Goal: Task Accomplishment & Management: Manage account settings

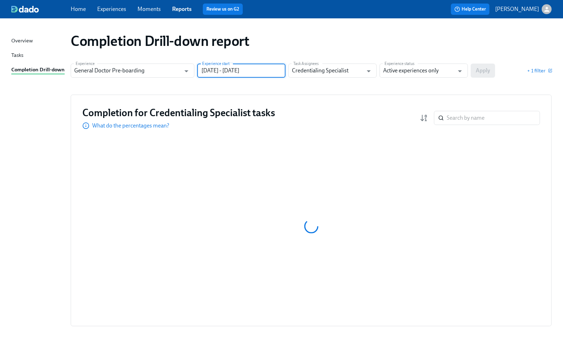
click at [280, 69] on input "[DATE] - [DATE]" at bounding box center [241, 71] width 88 height 14
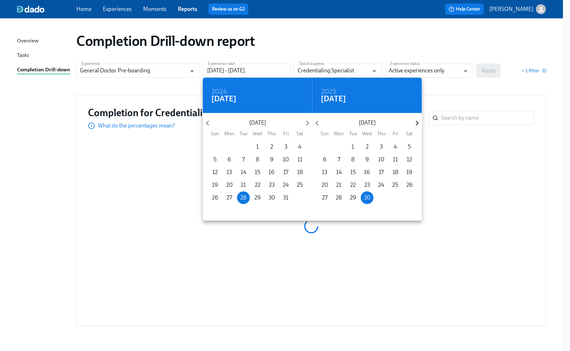
click at [419, 123] on icon "button" at bounding box center [417, 123] width 10 height 10
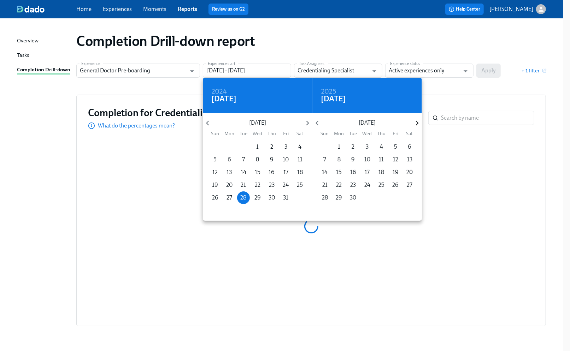
click at [419, 123] on icon "button" at bounding box center [417, 123] width 10 height 10
click at [418, 123] on icon "button" at bounding box center [416, 123] width 3 height 5
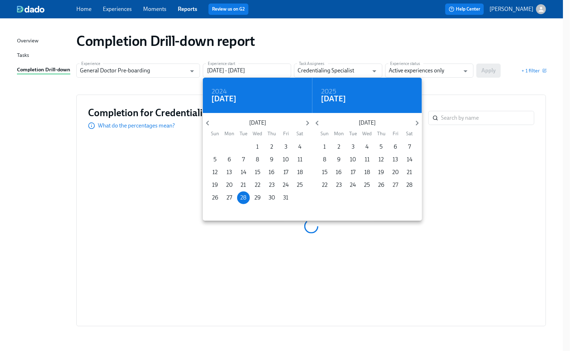
click at [393, 184] on p "27" at bounding box center [395, 185] width 6 height 8
type input "[DATE] - [DATE]"
click at [454, 75] on div at bounding box center [285, 175] width 570 height 351
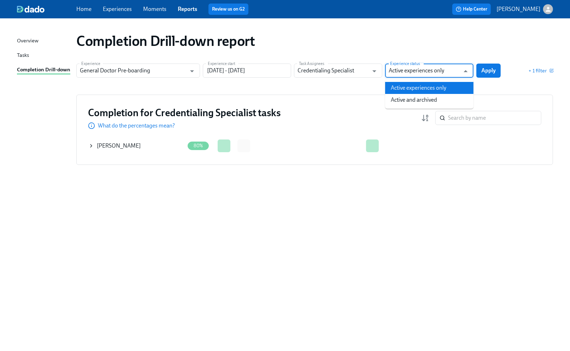
click at [445, 73] on input "Active experiences only" at bounding box center [424, 71] width 71 height 14
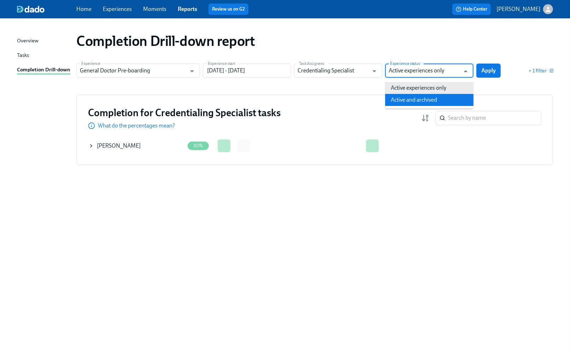
click at [410, 98] on li "Active and archived" at bounding box center [429, 100] width 88 height 12
type input "Active and archived"
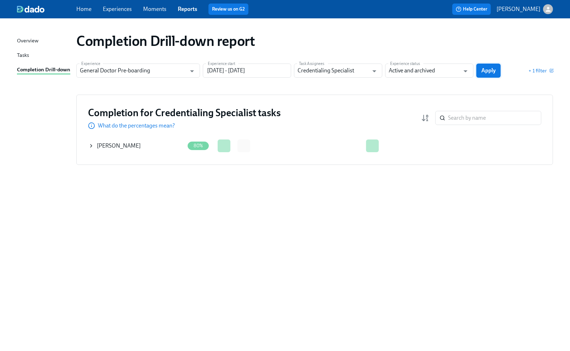
click at [493, 70] on span "Apply" at bounding box center [488, 70] width 14 height 7
click at [91, 145] on icon at bounding box center [90, 145] width 1 height 3
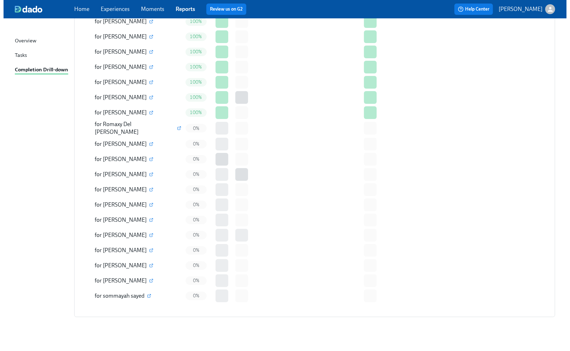
scroll to position [1648, 0]
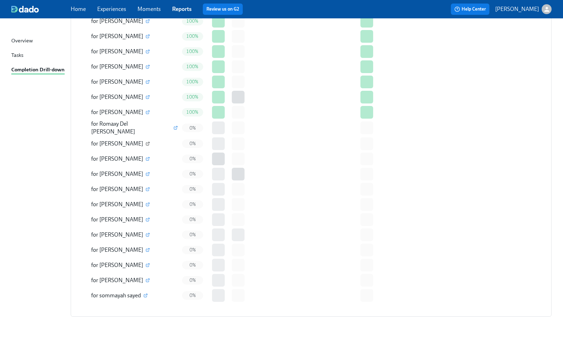
click at [147, 142] on icon "button" at bounding box center [148, 143] width 2 height 2
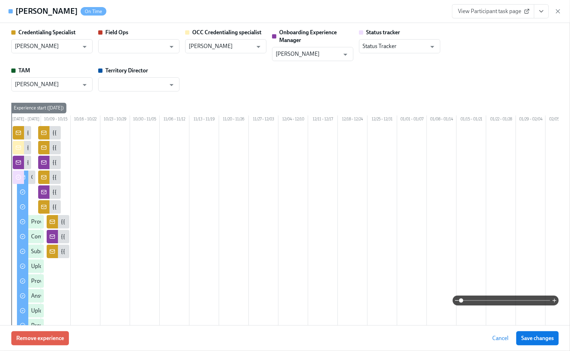
type input "[PERSON_NAME]"
type input "Status Tracker"
type input "[PERSON_NAME]"
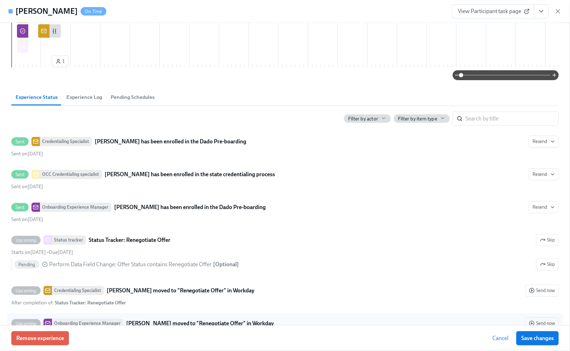
scroll to position [518, 0]
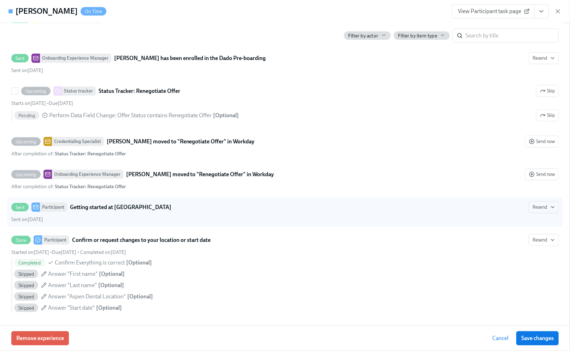
drag, startPoint x: 544, startPoint y: 98, endPoint x: 445, endPoint y: 213, distance: 151.5
click at [543, 97] on button "Skip" at bounding box center [547, 91] width 23 height 12
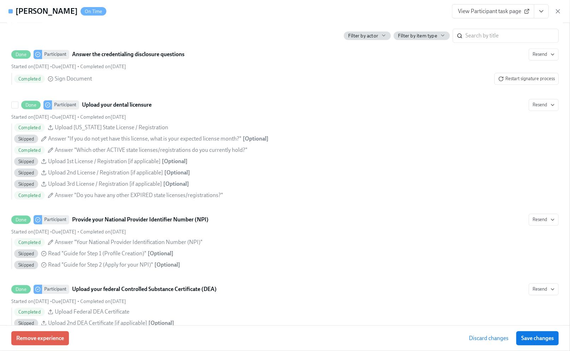
scroll to position [1177, 0]
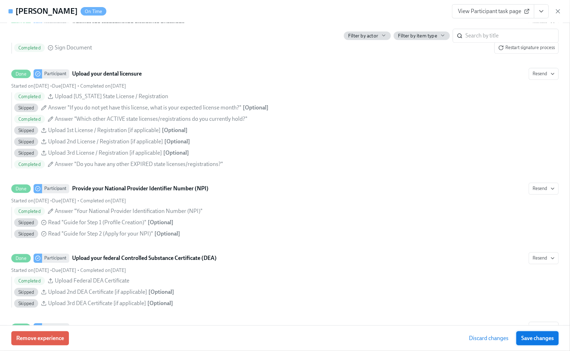
click at [526, 338] on span "Save changes" at bounding box center [537, 338] width 32 height 7
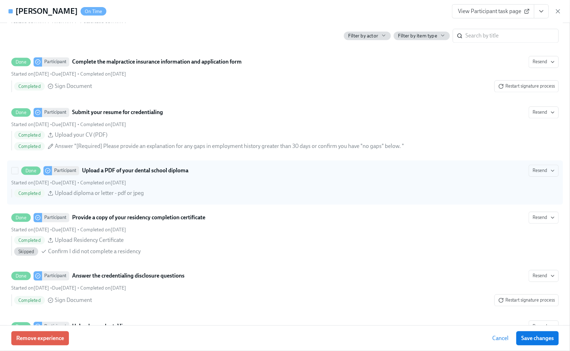
scroll to position [783, 0]
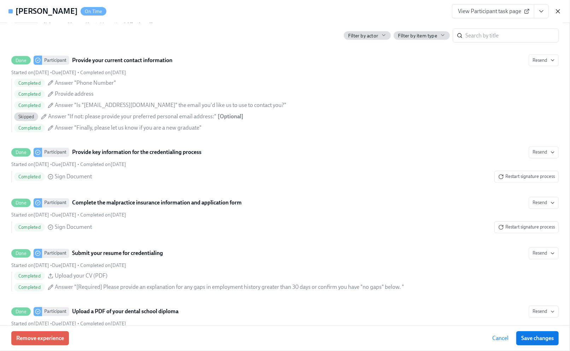
click at [557, 10] on icon "button" at bounding box center [558, 12] width 4 height 4
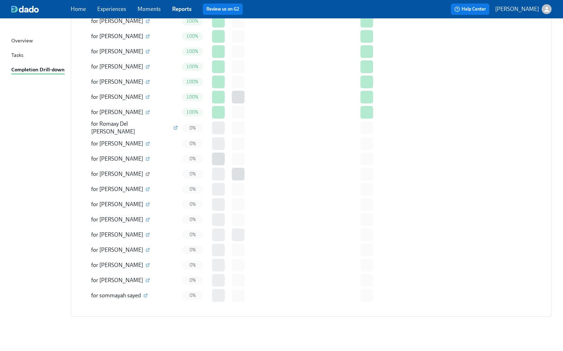
click at [146, 172] on icon "button" at bounding box center [148, 174] width 4 height 4
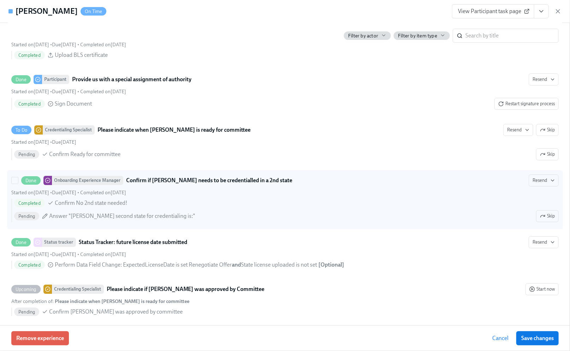
scroll to position [1554, 0]
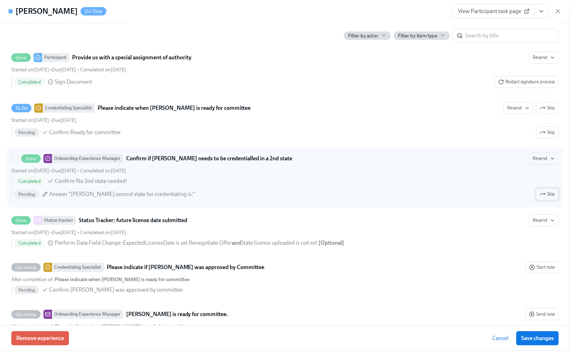
click at [545, 198] on span "Skip" at bounding box center [547, 194] width 15 height 7
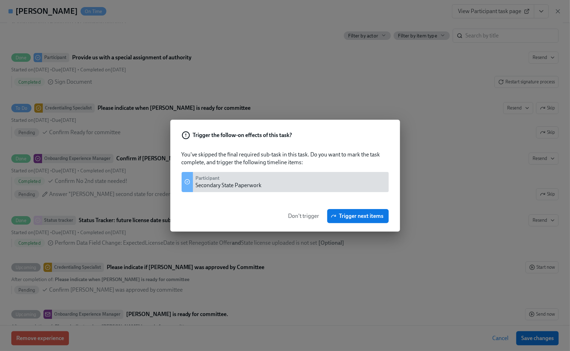
click at [310, 215] on span "Don't trigger" at bounding box center [303, 216] width 31 height 7
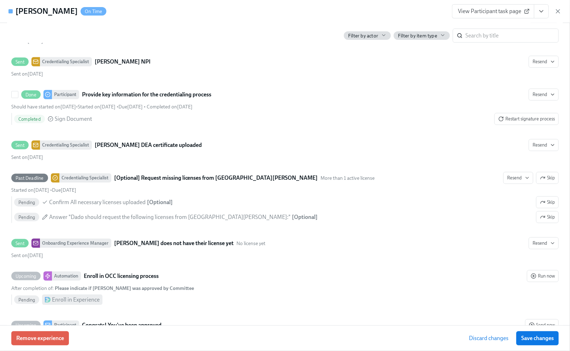
scroll to position [2166, 0]
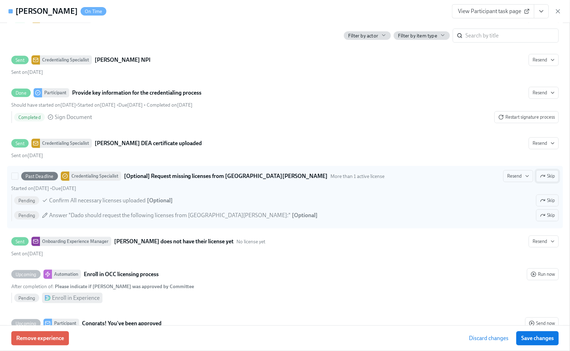
click at [542, 180] on span "Skip" at bounding box center [547, 176] width 15 height 7
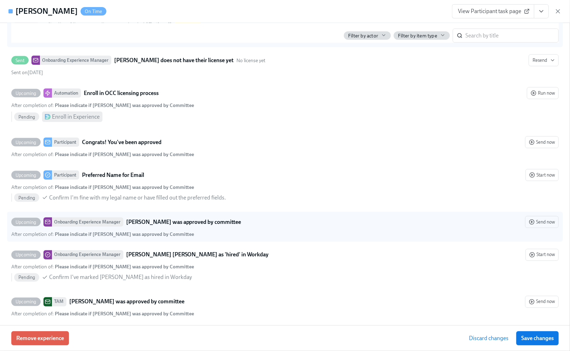
scroll to position [2365, 0]
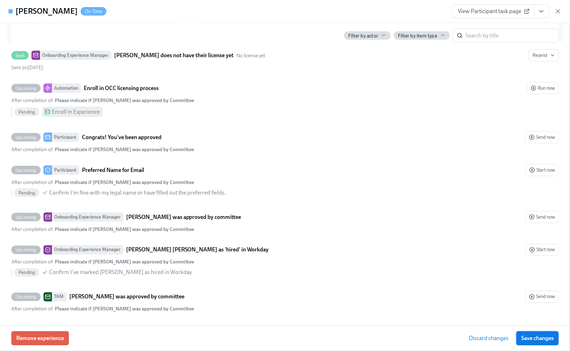
click at [547, 341] on span "Save changes" at bounding box center [537, 338] width 32 height 7
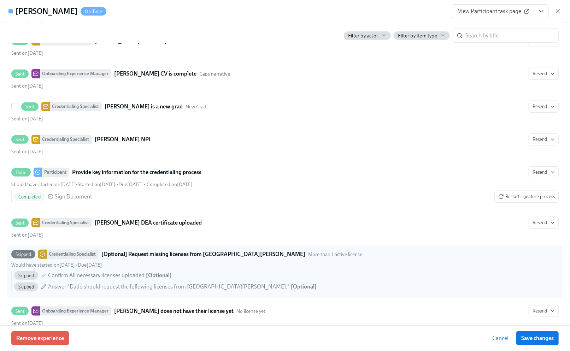
scroll to position [1988, 0]
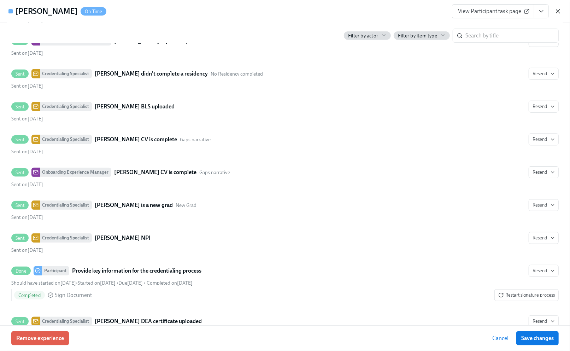
click at [560, 12] on icon "button" at bounding box center [557, 11] width 7 height 7
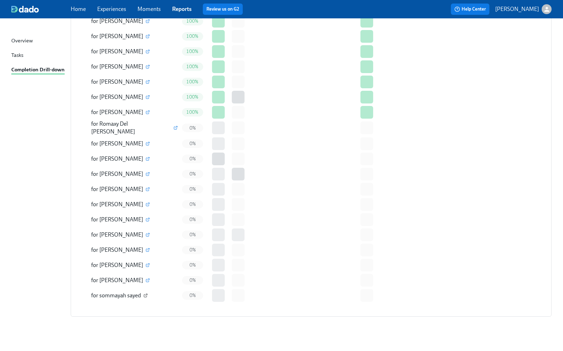
click at [148, 294] on icon "button" at bounding box center [145, 296] width 4 height 4
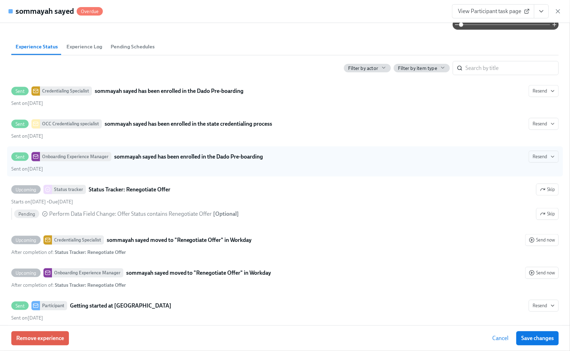
scroll to position [565, 0]
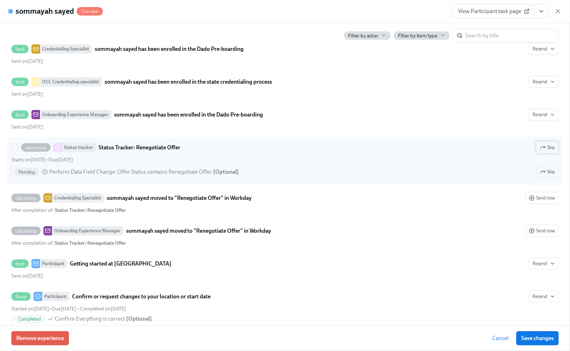
click at [543, 151] on span "Skip" at bounding box center [547, 147] width 15 height 7
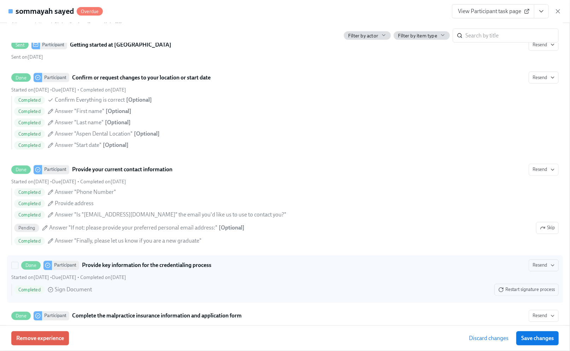
scroll to position [848, 0]
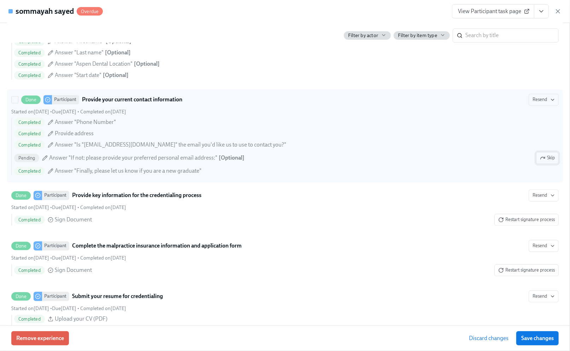
click at [540, 162] on span "Skip" at bounding box center [547, 158] width 15 height 7
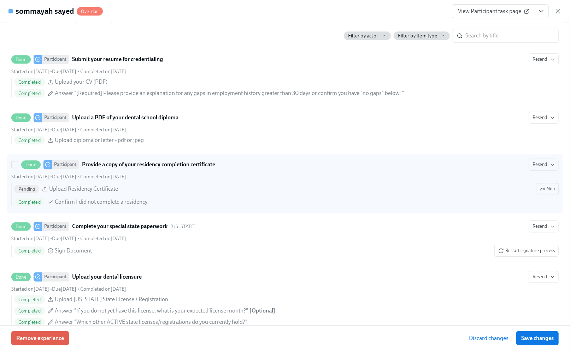
scroll to position [1083, 0]
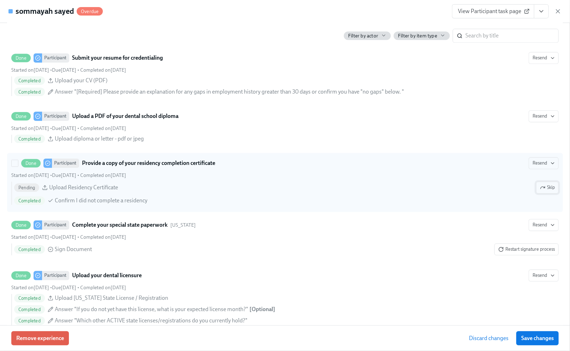
click at [540, 190] on icon "button" at bounding box center [543, 188] width 6 height 6
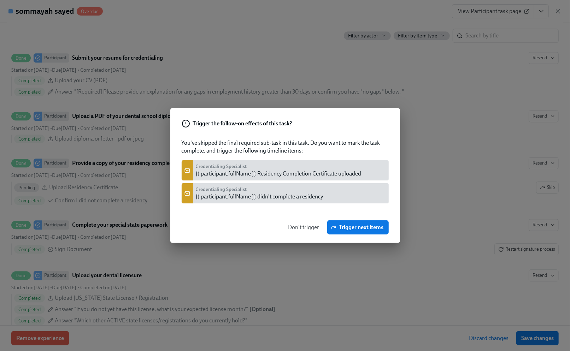
click at [303, 225] on span "Don't trigger" at bounding box center [303, 227] width 31 height 7
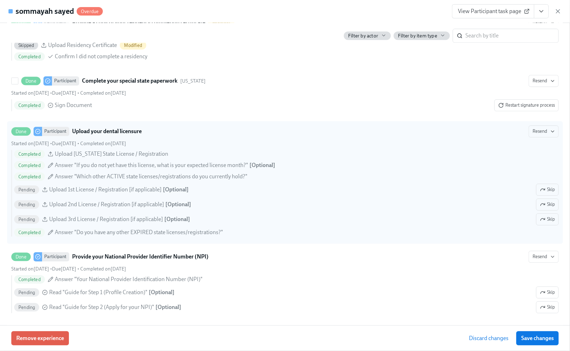
scroll to position [1224, 0]
click at [540, 221] on icon "button" at bounding box center [543, 219] width 6 height 6
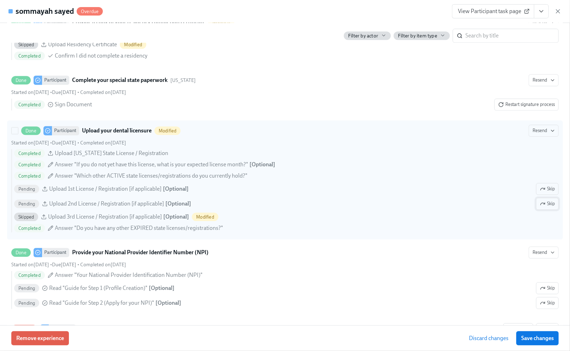
click at [543, 204] on icon "button" at bounding box center [543, 203] width 1 height 1
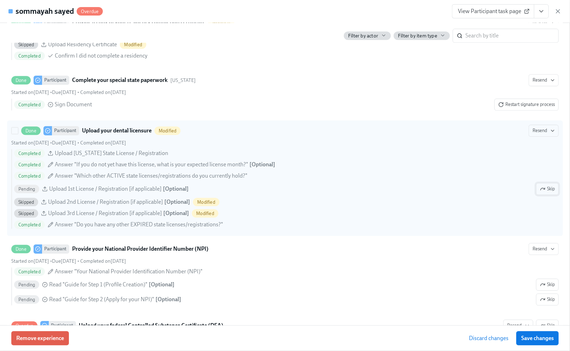
click at [543, 189] on icon "button" at bounding box center [543, 188] width 1 height 1
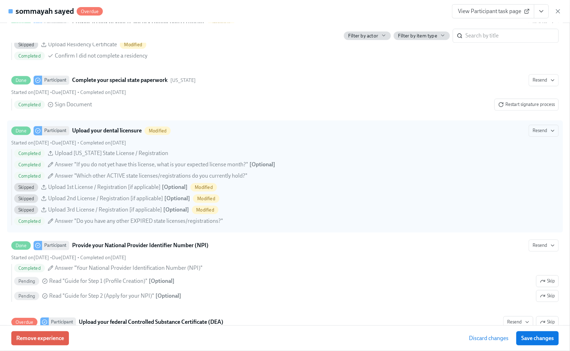
click at [546, 340] on span "Save changes" at bounding box center [537, 338] width 32 height 7
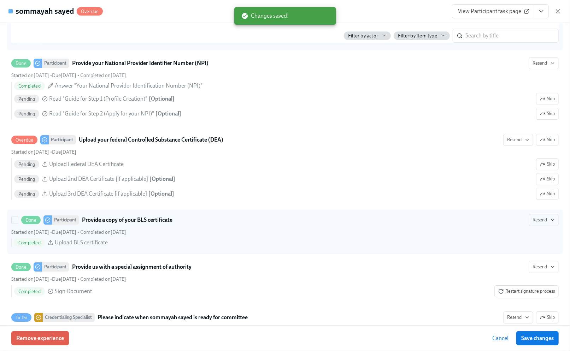
scroll to position [1413, 0]
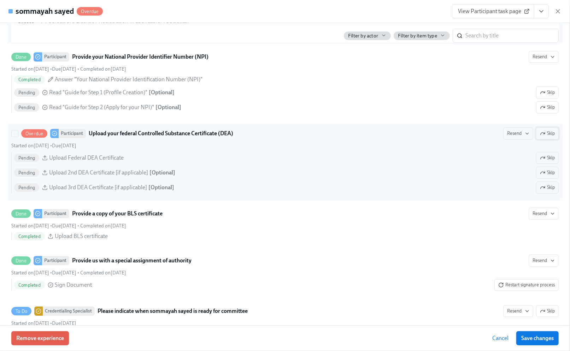
click at [540, 137] on span "Skip" at bounding box center [547, 133] width 15 height 7
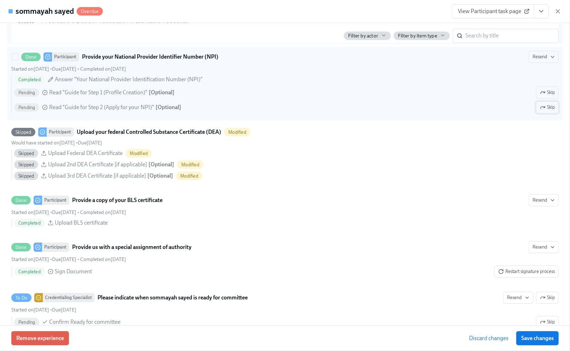
click at [540, 111] on span "Skip" at bounding box center [547, 107] width 15 height 7
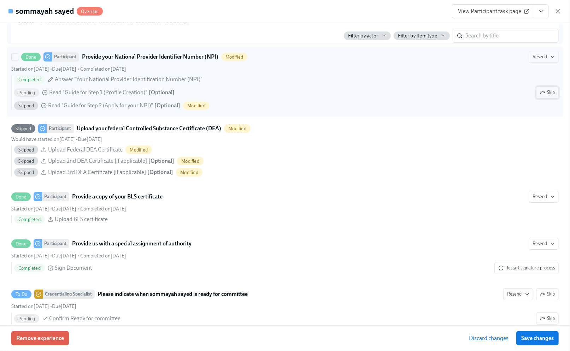
click at [541, 96] on span "Skip" at bounding box center [547, 92] width 15 height 7
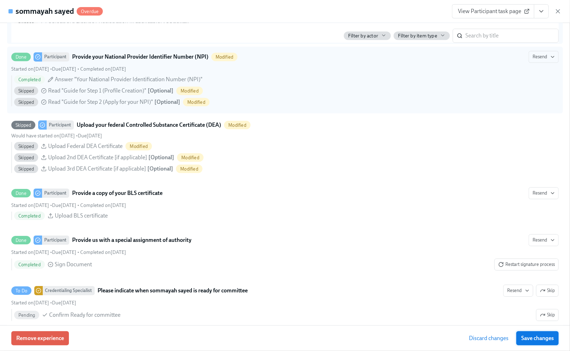
click at [539, 339] on span "Save changes" at bounding box center [537, 338] width 32 height 7
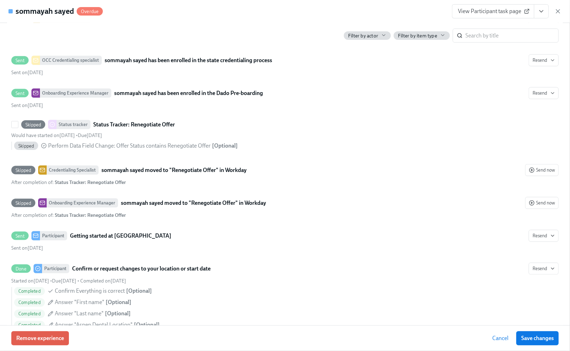
scroll to position [565, 0]
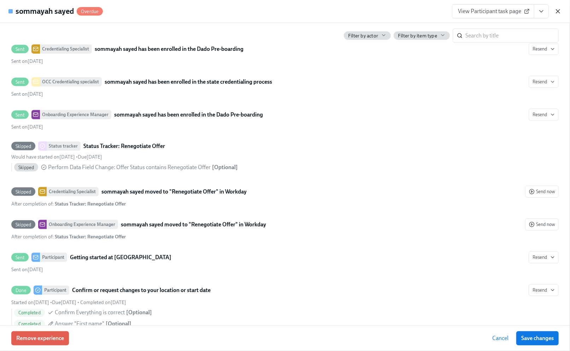
click at [557, 9] on icon "button" at bounding box center [557, 11] width 7 height 7
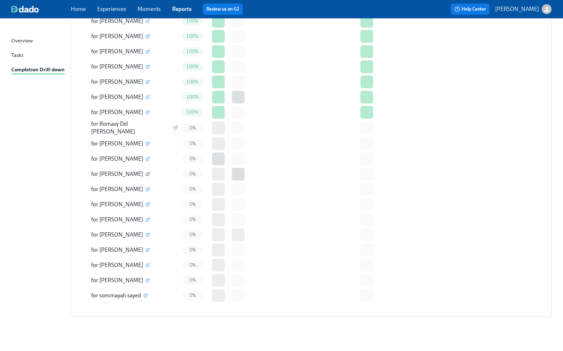
click at [146, 172] on icon "button" at bounding box center [148, 174] width 4 height 4
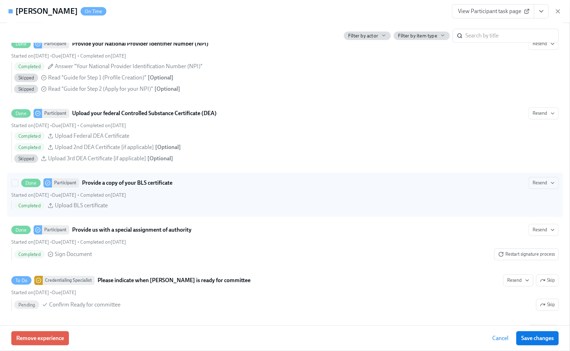
scroll to position [1319, 0]
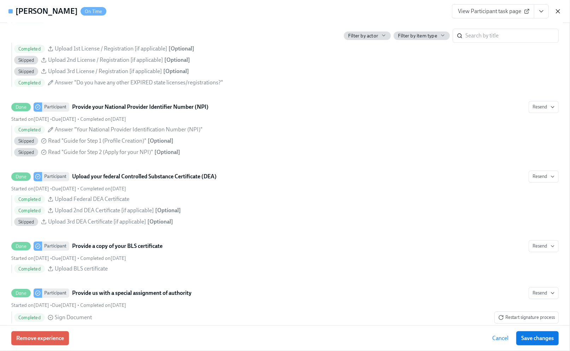
click at [559, 10] on icon "button" at bounding box center [558, 12] width 4 height 4
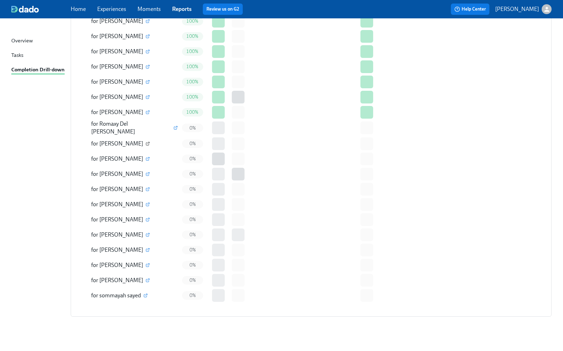
click at [146, 142] on icon "button" at bounding box center [148, 144] width 4 height 4
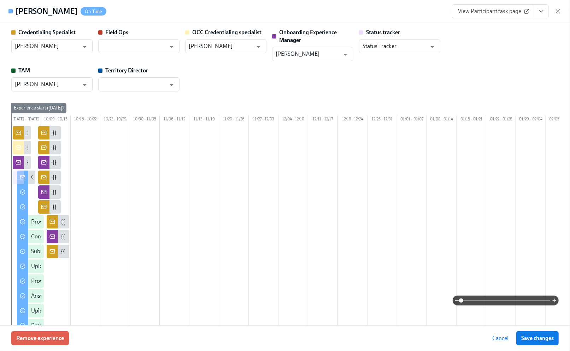
click at [190, 224] on div at bounding box center [382, 274] width 742 height 297
click at [351, 287] on div at bounding box center [382, 274] width 742 height 297
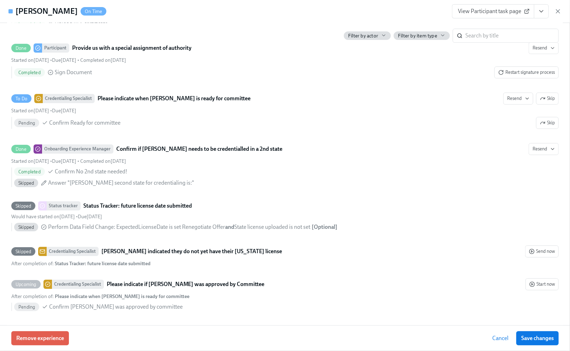
scroll to position [1648, 0]
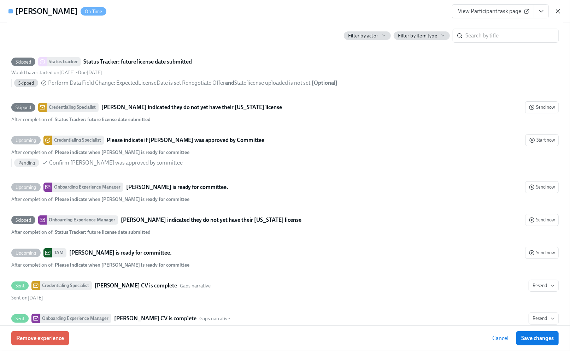
click at [555, 11] on icon "button" at bounding box center [557, 11] width 7 height 7
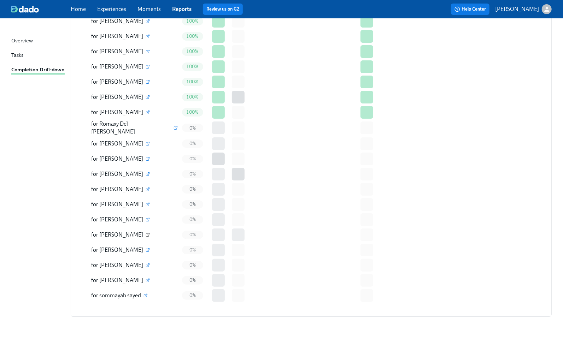
click at [150, 233] on icon "button" at bounding box center [148, 235] width 4 height 4
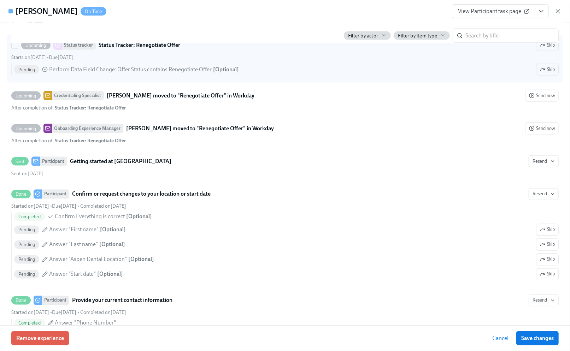
scroll to position [706, 0]
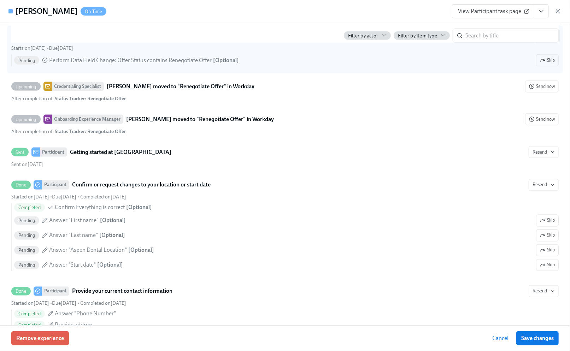
click at [542, 40] on span "Skip" at bounding box center [547, 35] width 15 height 7
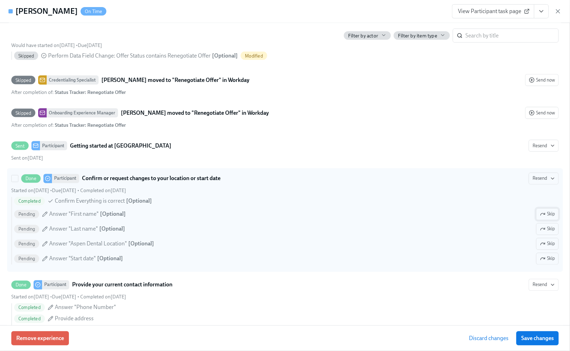
click at [547, 218] on span "Skip" at bounding box center [547, 214] width 15 height 7
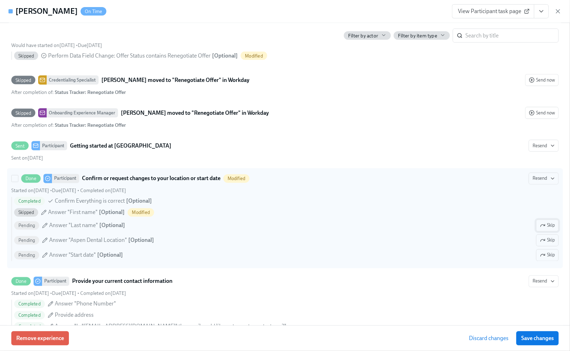
click at [540, 232] on button "Skip" at bounding box center [547, 226] width 23 height 12
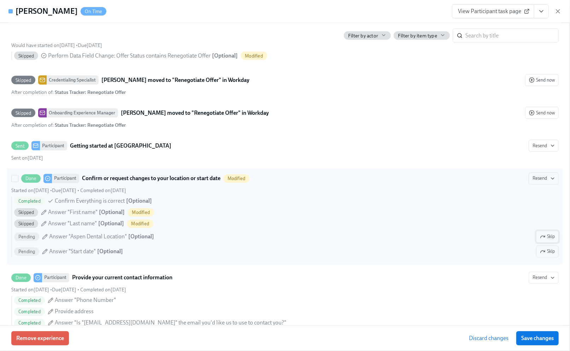
click at [540, 241] on span "Skip" at bounding box center [547, 236] width 15 height 7
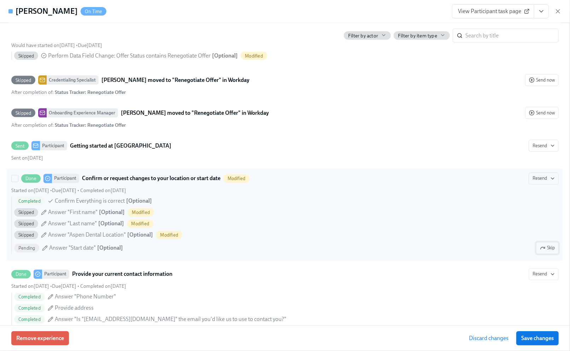
click at [540, 252] on span "Skip" at bounding box center [547, 248] width 15 height 7
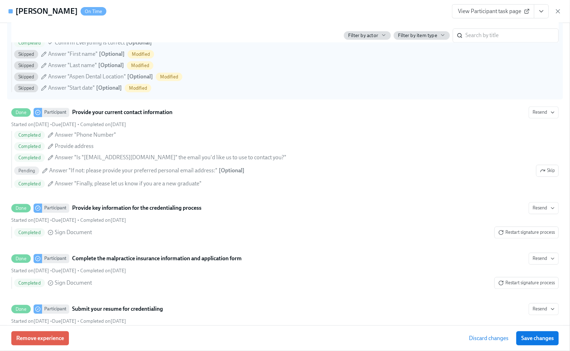
scroll to position [895, 0]
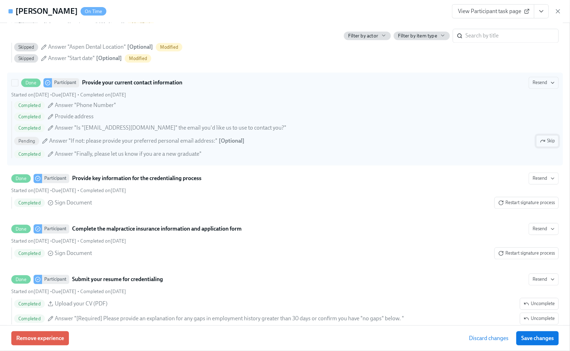
click at [540, 144] on span "Skip" at bounding box center [547, 140] width 15 height 7
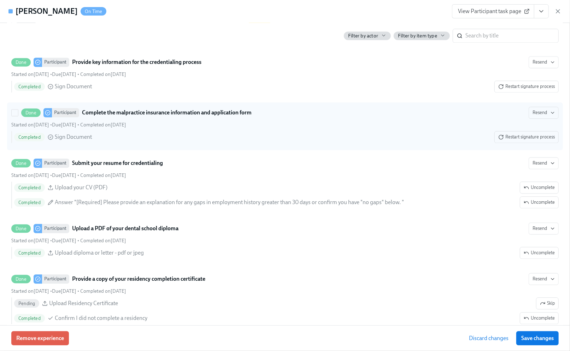
scroll to position [1036, 0]
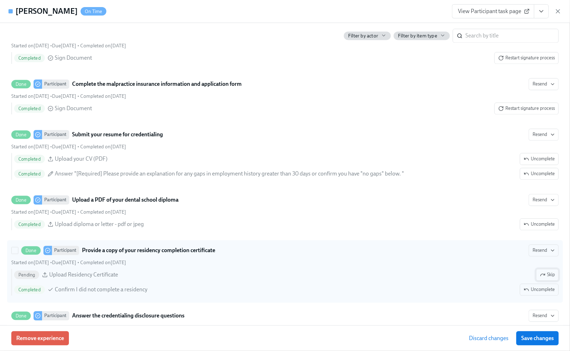
click at [544, 278] on span "Skip" at bounding box center [547, 274] width 15 height 7
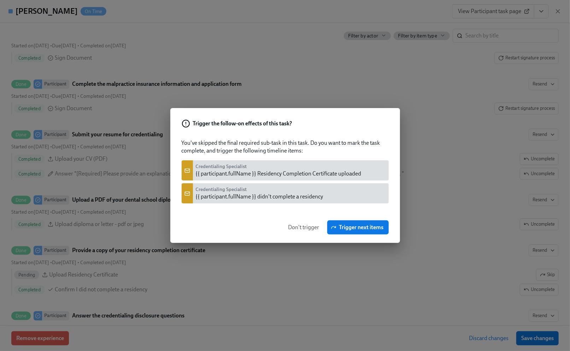
click at [299, 224] on span "Don't trigger" at bounding box center [303, 227] width 31 height 7
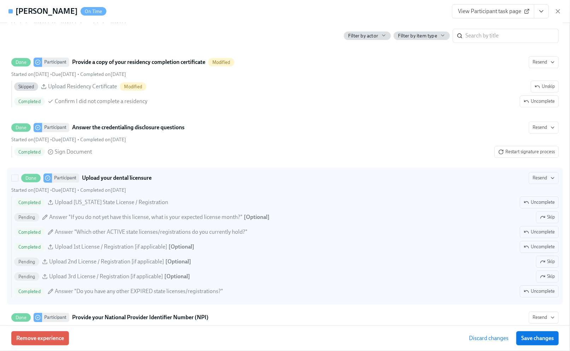
scroll to position [1272, 0]
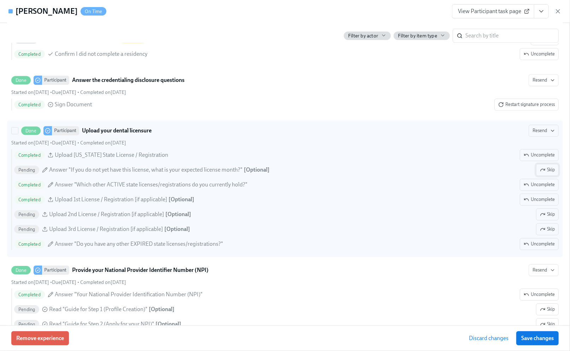
click at [540, 173] on icon "button" at bounding box center [543, 170] width 6 height 6
click at [542, 218] on span "Skip" at bounding box center [547, 214] width 15 height 7
click at [544, 233] on span "Skip" at bounding box center [547, 229] width 15 height 7
click at [536, 338] on span "Save changes" at bounding box center [537, 338] width 32 height 7
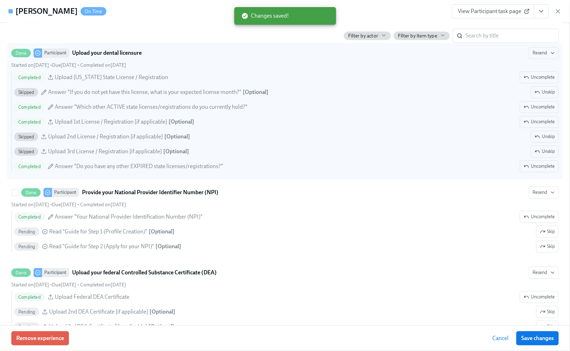
scroll to position [1366, 0]
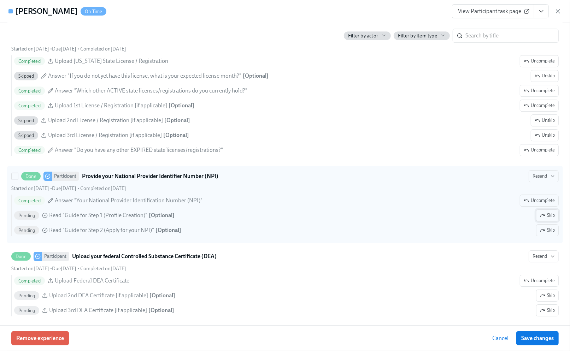
click at [540, 219] on span "Skip" at bounding box center [547, 215] width 15 height 7
click at [540, 234] on span "Skip" at bounding box center [547, 230] width 15 height 7
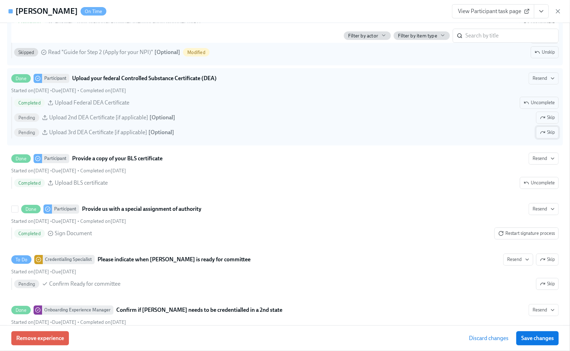
scroll to position [1554, 0]
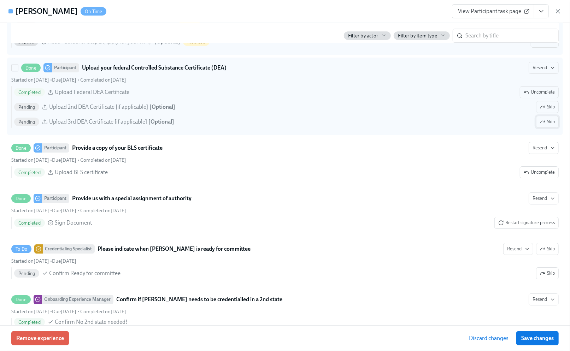
click at [540, 125] on span "Skip" at bounding box center [547, 121] width 15 height 7
click at [533, 339] on span "Save changes" at bounding box center [537, 338] width 32 height 7
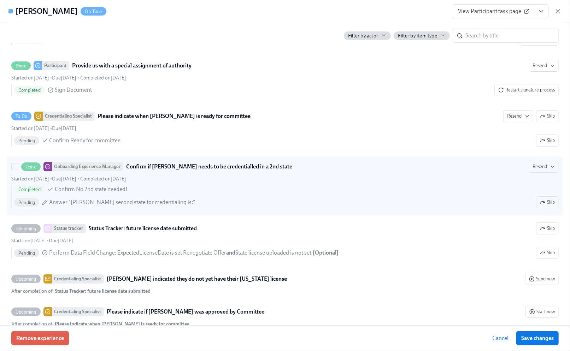
scroll to position [1696, 0]
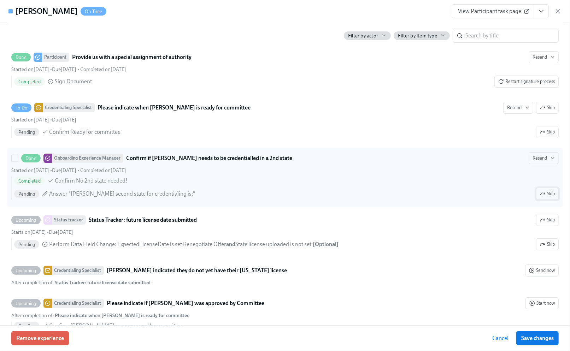
click at [540, 197] on icon "button" at bounding box center [543, 194] width 6 height 6
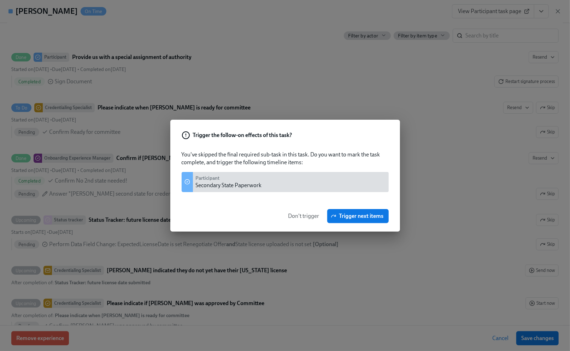
click at [290, 215] on span "Don't trigger" at bounding box center [303, 216] width 31 height 7
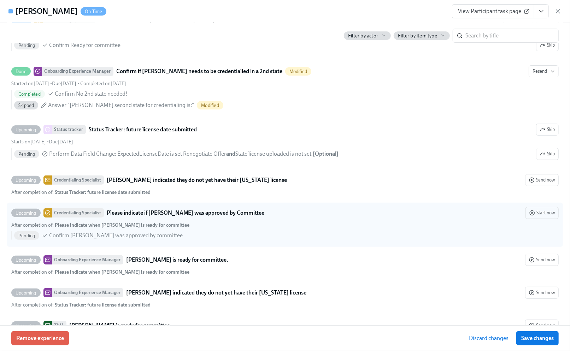
scroll to position [1789, 0]
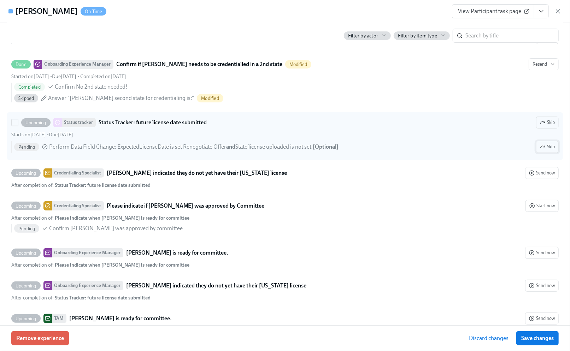
click at [540, 150] on icon "button" at bounding box center [543, 147] width 6 height 6
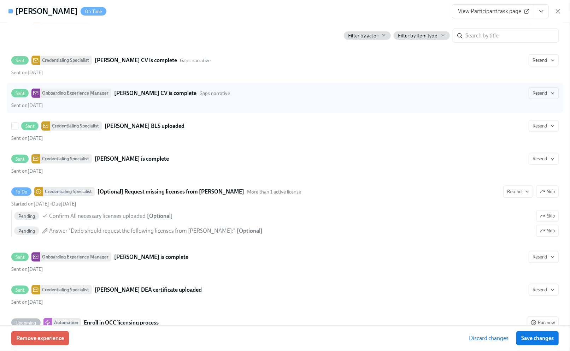
scroll to position [2261, 0]
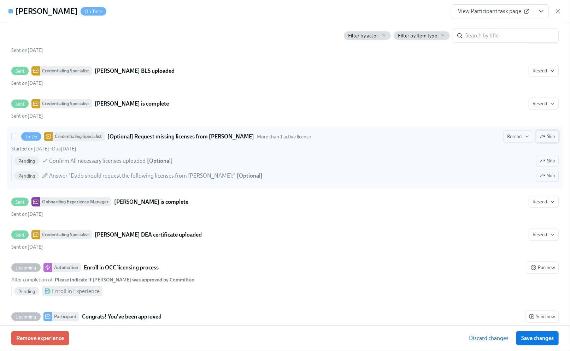
click at [543, 140] on span "Skip" at bounding box center [547, 136] width 15 height 7
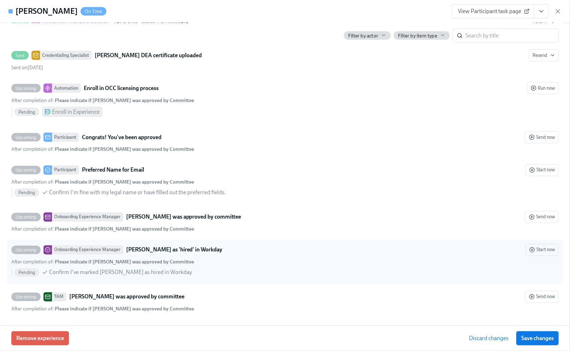
scroll to position [2467, 0]
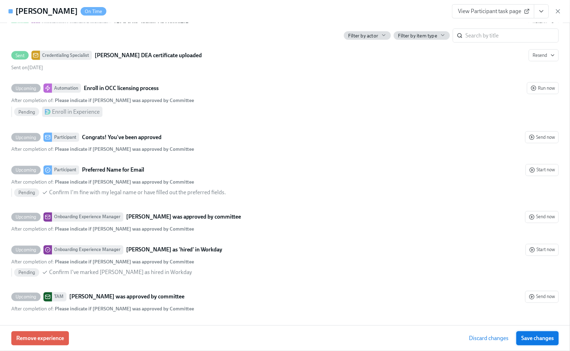
click at [532, 340] on span "Save changes" at bounding box center [537, 338] width 32 height 7
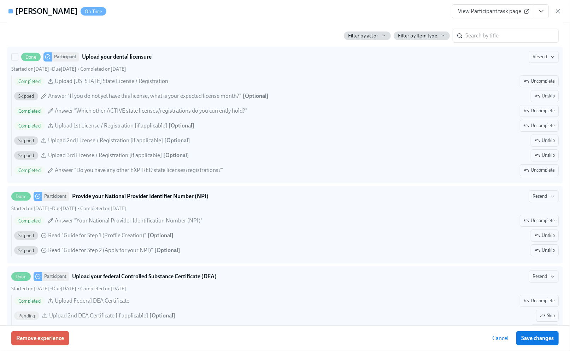
scroll to position [1319, 0]
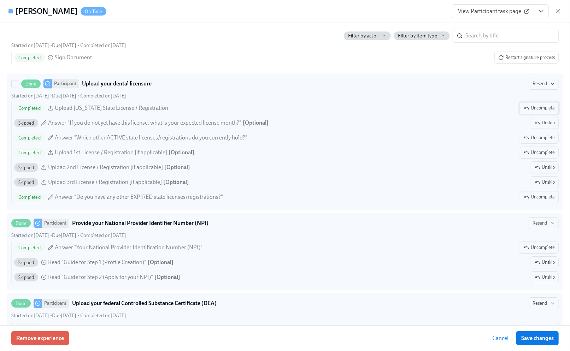
click at [543, 112] on span "Uncomplete" at bounding box center [538, 108] width 31 height 7
click at [527, 156] on span "Uncomplete" at bounding box center [538, 152] width 31 height 7
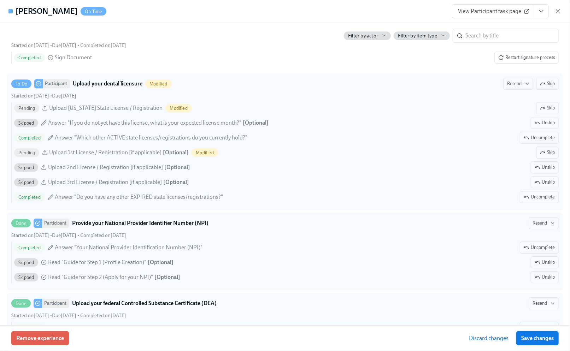
click at [523, 336] on span "Save changes" at bounding box center [537, 338] width 32 height 7
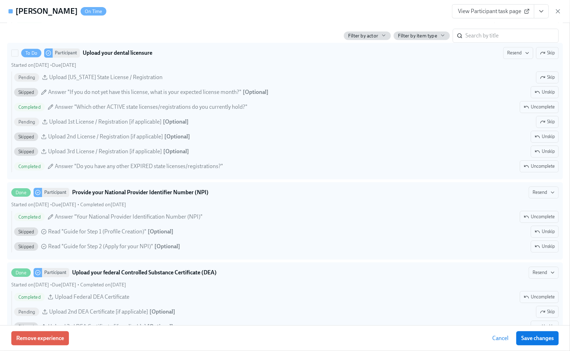
scroll to position [1366, 0]
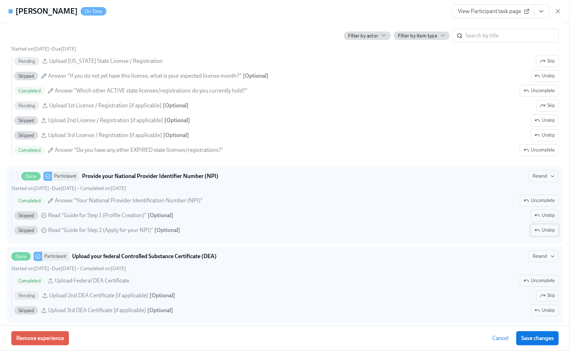
click at [544, 234] on span "Unskip" at bounding box center [544, 230] width 20 height 7
click at [543, 219] on span "Unskip" at bounding box center [544, 215] width 20 height 7
click at [536, 180] on span "Resend" at bounding box center [543, 176] width 22 height 7
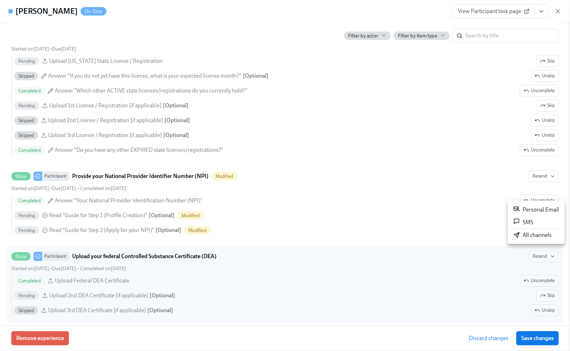
click at [529, 211] on div "Personal Email" at bounding box center [536, 210] width 46 height 8
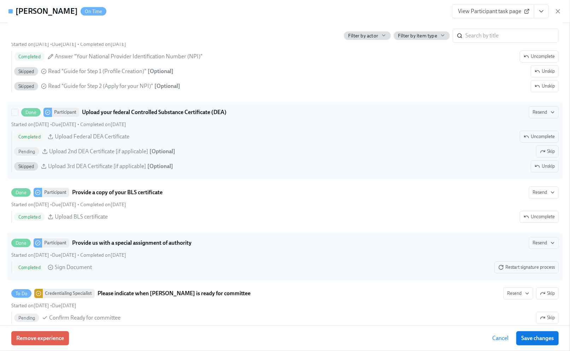
scroll to position [1554, 0]
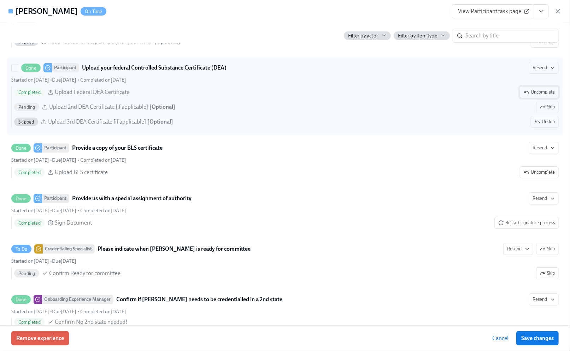
click at [530, 96] on span "Uncomplete" at bounding box center [538, 92] width 31 height 7
click at [513, 71] on span "Resend" at bounding box center [518, 67] width 22 height 7
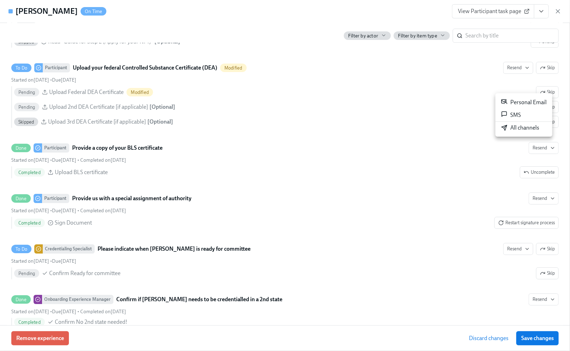
click at [515, 100] on div "Personal Email" at bounding box center [524, 102] width 46 height 8
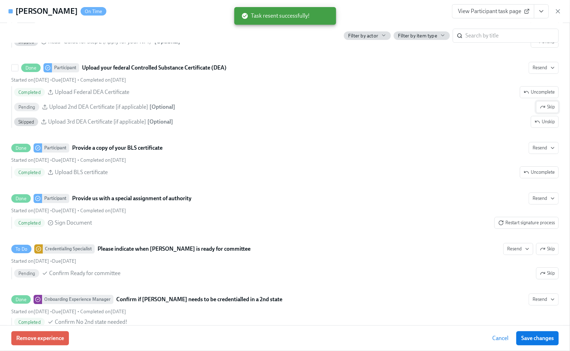
click at [540, 111] on span "Skip" at bounding box center [547, 106] width 15 height 7
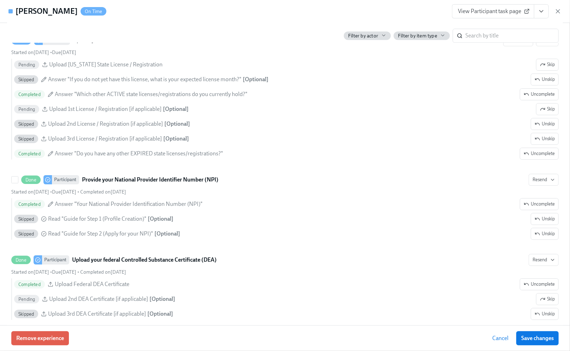
scroll to position [1272, 0]
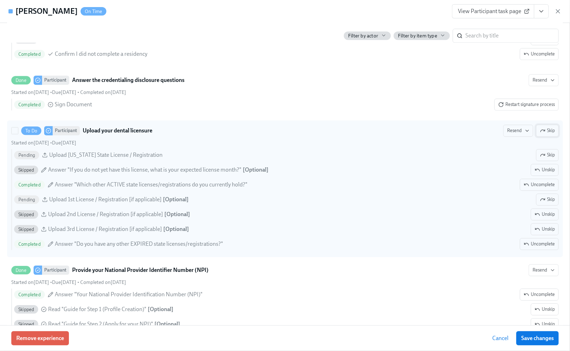
click at [540, 134] on span "Skip" at bounding box center [547, 130] width 15 height 7
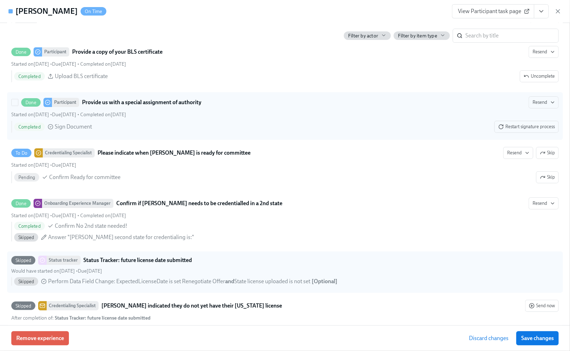
scroll to position [1648, 0]
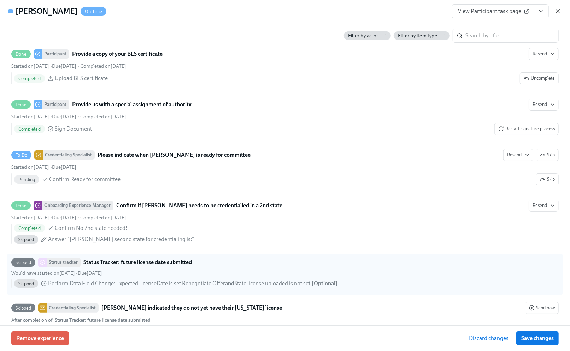
click at [558, 10] on icon "button" at bounding box center [558, 12] width 4 height 4
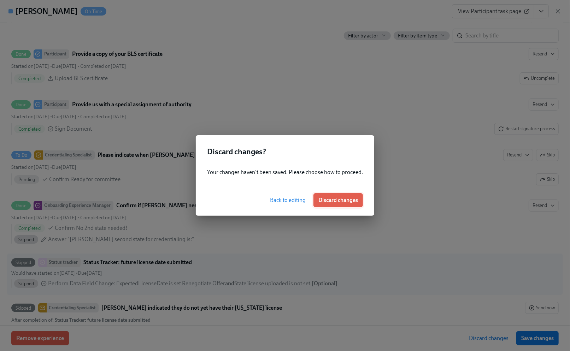
click at [323, 201] on span "Discard changes" at bounding box center [338, 200] width 40 height 7
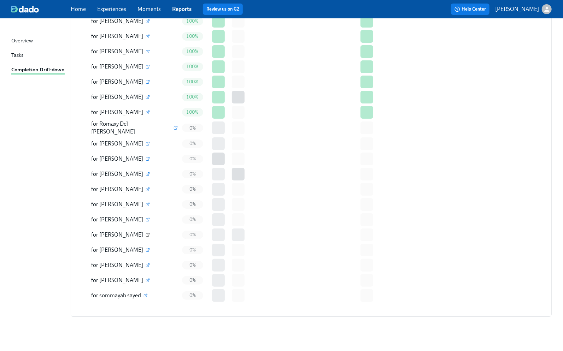
click at [149, 234] on icon "button" at bounding box center [147, 235] width 3 height 3
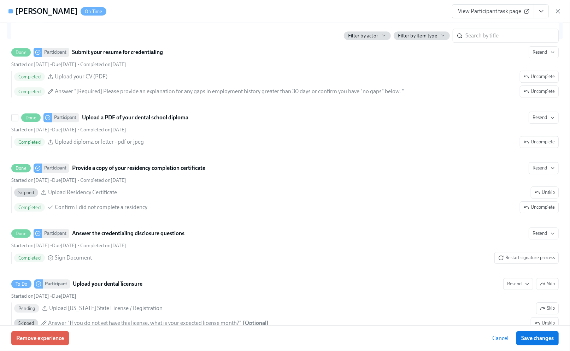
scroll to position [1177, 0]
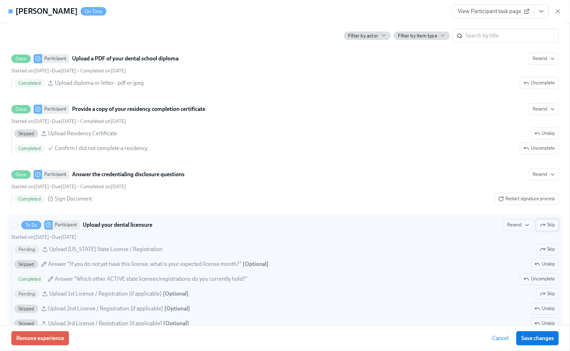
click at [540, 228] on icon "button" at bounding box center [543, 225] width 6 height 6
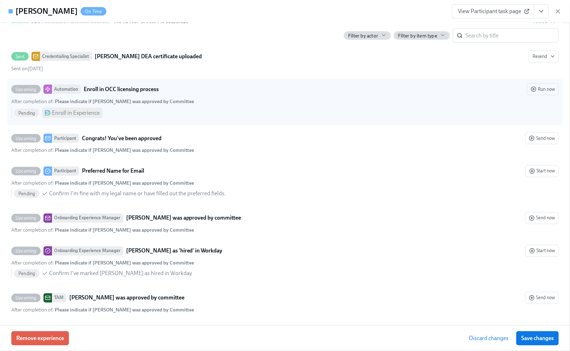
scroll to position [2467, 0]
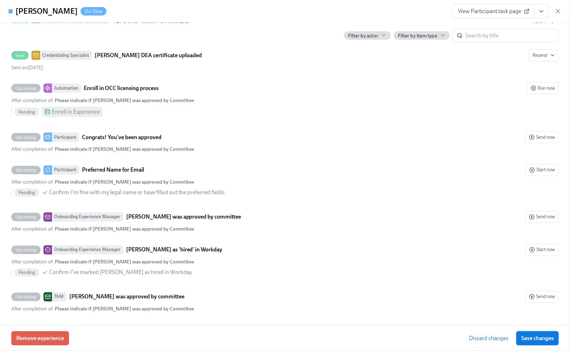
click at [526, 337] on span "Save changes" at bounding box center [537, 338] width 32 height 7
click at [556, 11] on icon "button" at bounding box center [557, 11] width 7 height 7
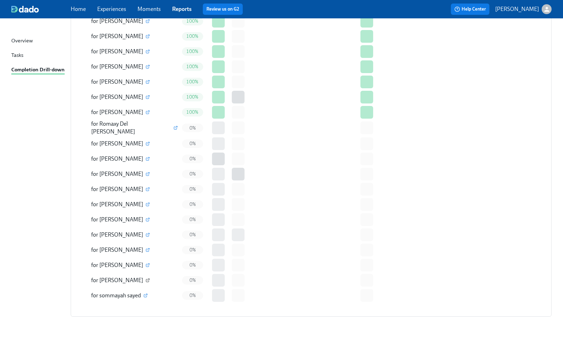
click at [146, 278] on icon "button" at bounding box center [148, 280] width 4 height 4
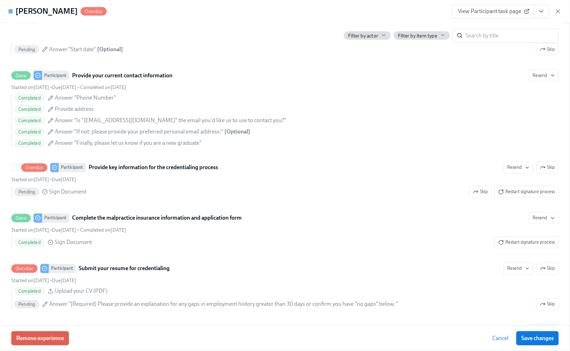
scroll to position [848, 0]
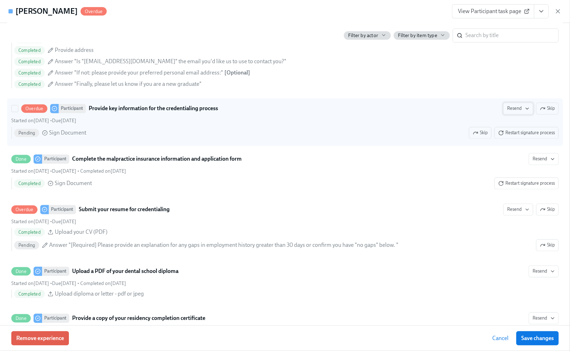
click at [507, 112] on span "Resend" at bounding box center [518, 108] width 22 height 7
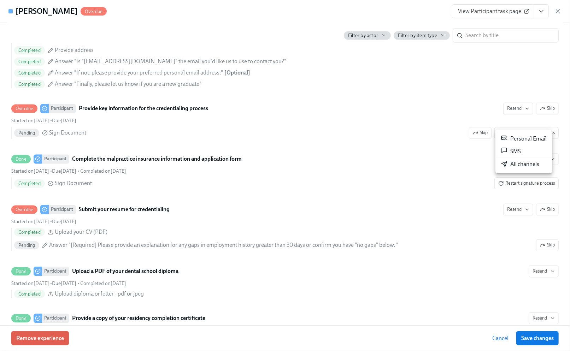
click at [514, 139] on div "Personal Email" at bounding box center [524, 139] width 46 height 8
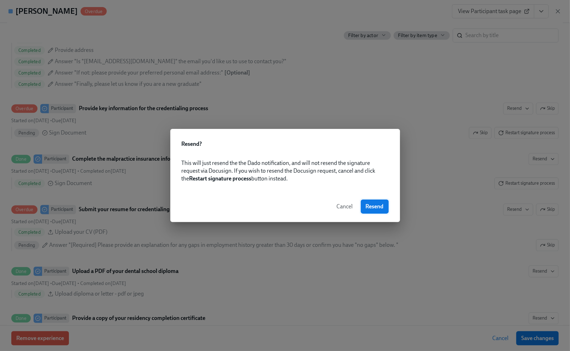
click at [379, 206] on span "Resend" at bounding box center [375, 206] width 18 height 7
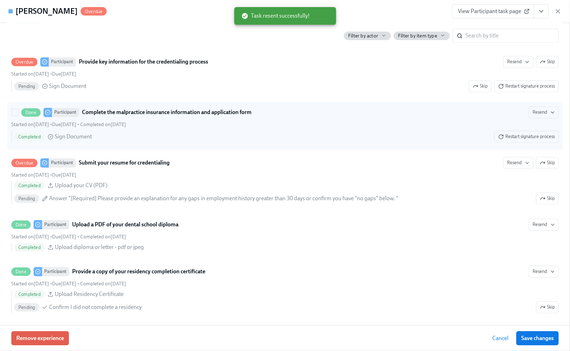
scroll to position [942, 0]
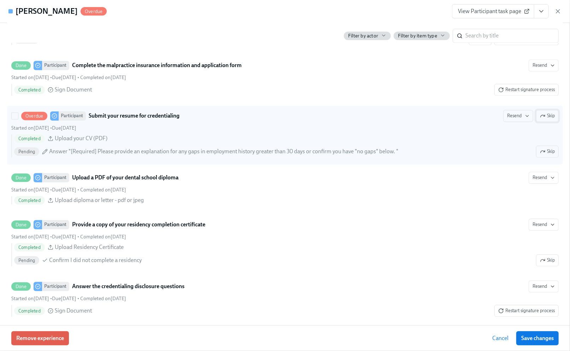
click at [543, 119] on span "Skip" at bounding box center [547, 115] width 15 height 7
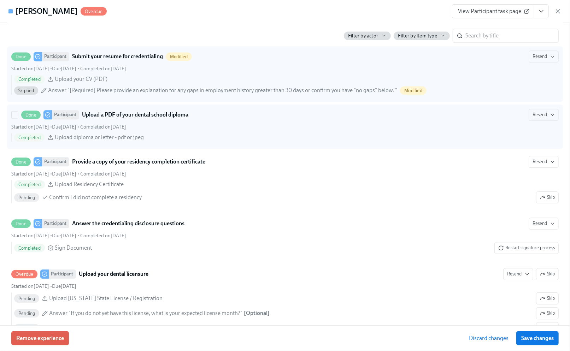
scroll to position [1083, 0]
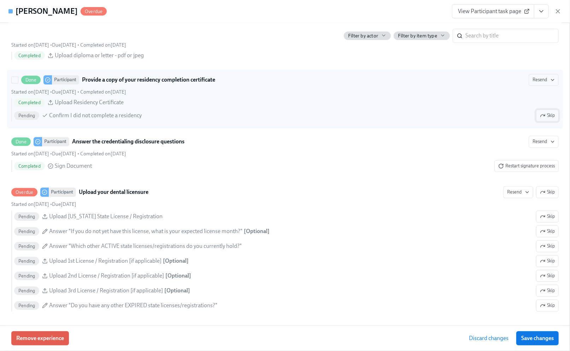
click at [546, 119] on span "Skip" at bounding box center [547, 115] width 15 height 7
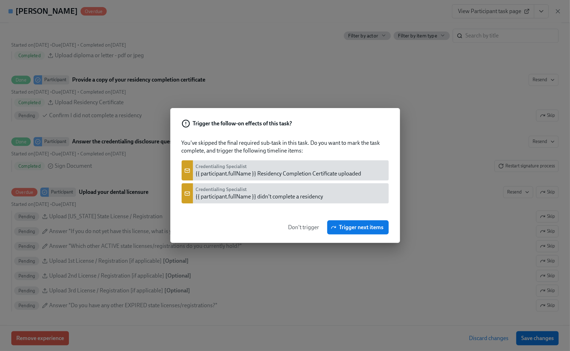
click at [291, 226] on span "Don't trigger" at bounding box center [303, 227] width 31 height 7
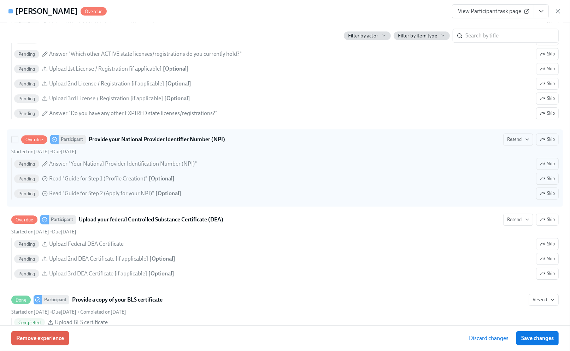
scroll to position [1224, 0]
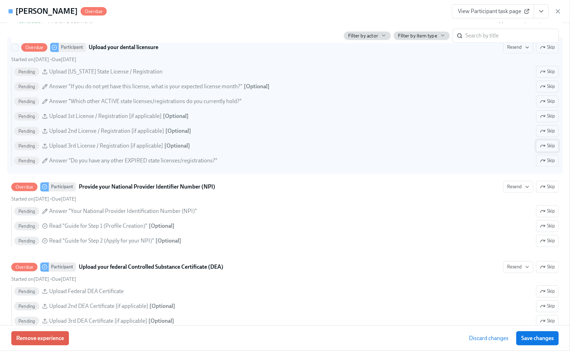
click at [548, 152] on button "Skip" at bounding box center [547, 146] width 23 height 12
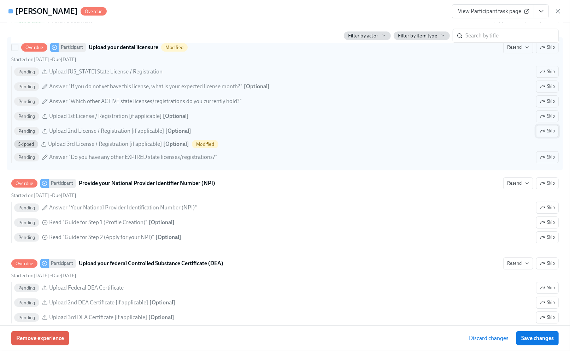
click at [540, 135] on span "Skip" at bounding box center [547, 131] width 15 height 7
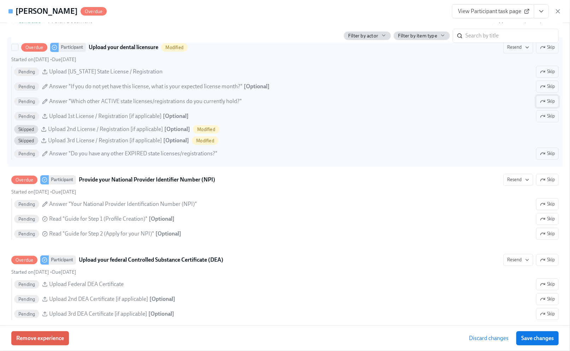
click at [543, 105] on span "Skip" at bounding box center [547, 101] width 15 height 7
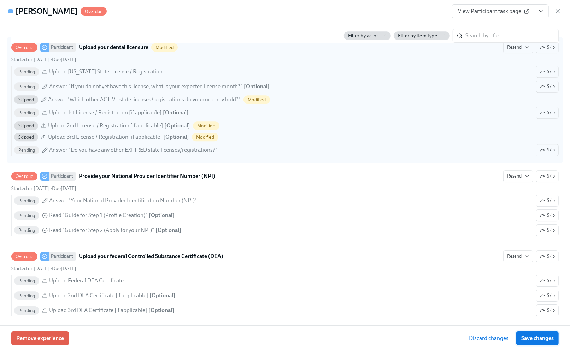
click at [540, 337] on span "Save changes" at bounding box center [537, 338] width 32 height 7
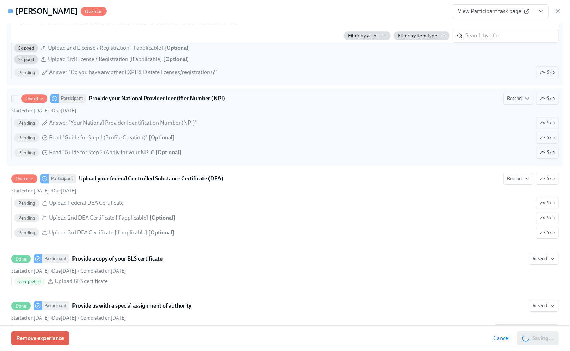
scroll to position [1319, 0]
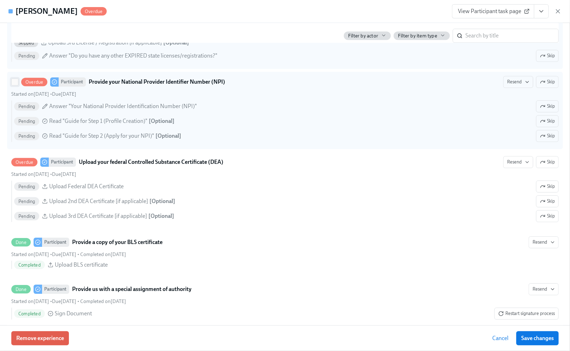
click at [14, 85] on input "Overdue Participant Provide your National Provider Identifier Number (NPI) Rese…" at bounding box center [15, 82] width 6 height 6
checkbox input "true"
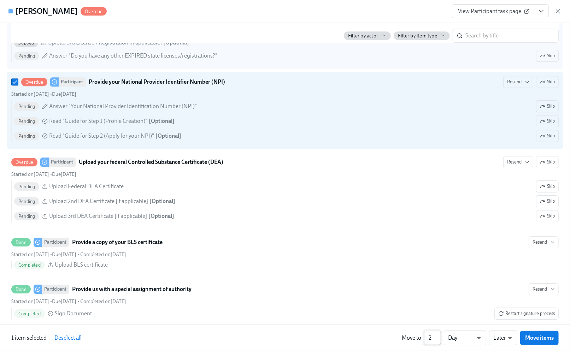
type input "2"
click at [439, 336] on input "2" at bounding box center [432, 338] width 17 height 14
click at [461, 337] on li "Weeks" at bounding box center [465, 337] width 42 height 12
type input "w"
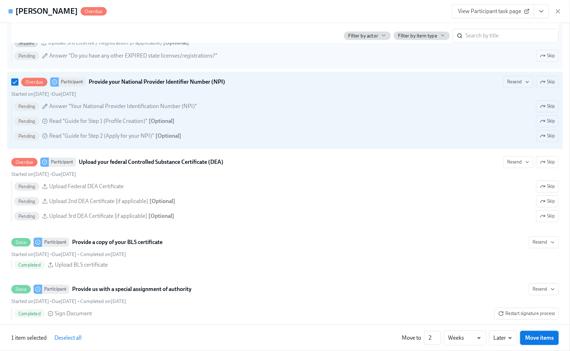
click at [537, 339] on span "Move items" at bounding box center [539, 338] width 29 height 7
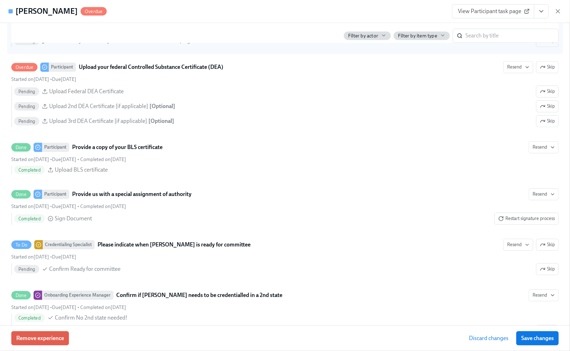
scroll to position [1303, 0]
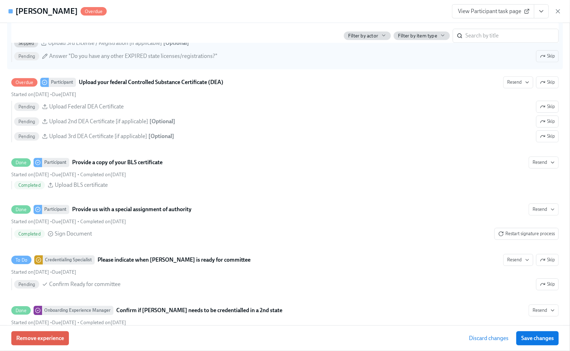
click at [537, 339] on span "Save changes" at bounding box center [537, 338] width 32 height 7
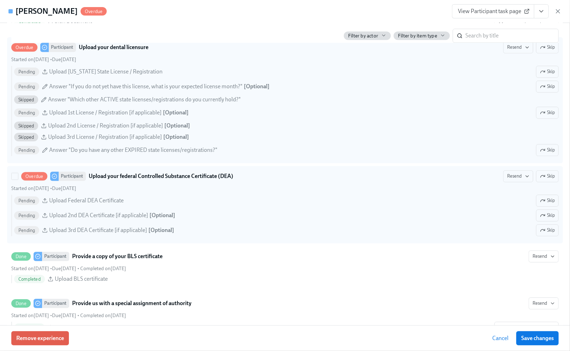
scroll to position [1256, 0]
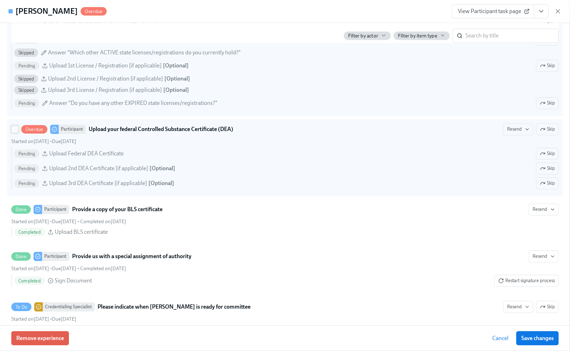
click at [13, 132] on input "Overdue Participant Upload your federal Controlled Substance Certificate (DEA) …" at bounding box center [15, 129] width 6 height 6
checkbox input "true"
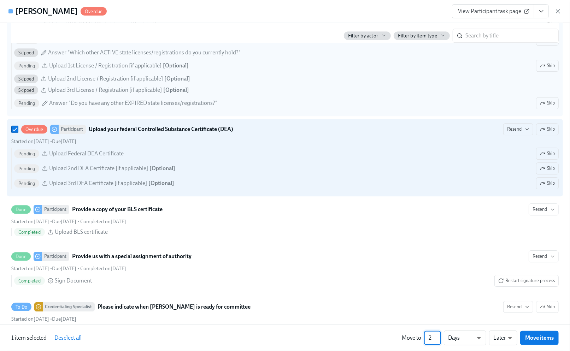
click at [437, 336] on input "2" at bounding box center [432, 338] width 17 height 14
type input "3"
click at [437, 336] on input "3" at bounding box center [432, 338] width 17 height 14
click at [468, 339] on li "Weeks" at bounding box center [465, 337] width 42 height 12
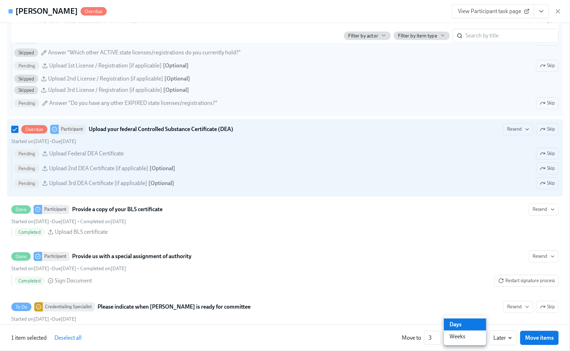
type input "w"
click at [540, 339] on span "Move items" at bounding box center [539, 338] width 29 height 7
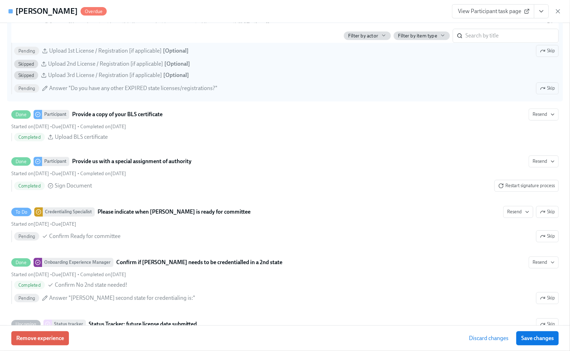
scroll to position [1241, 0]
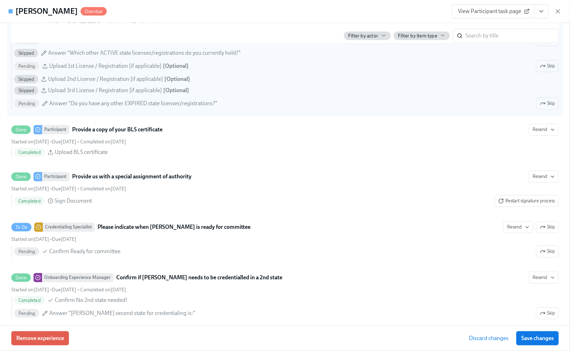
click at [540, 339] on span "Save changes" at bounding box center [537, 338] width 32 height 7
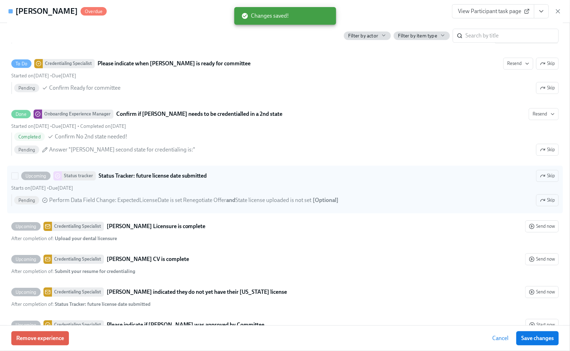
scroll to position [1430, 0]
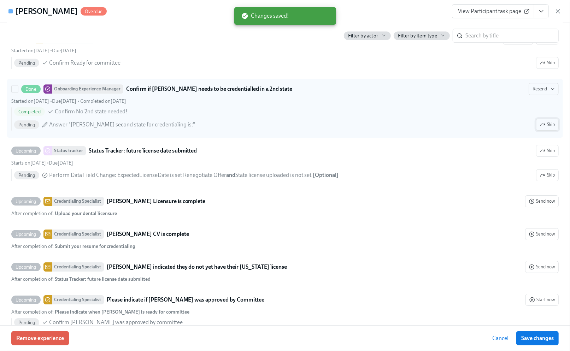
click at [542, 128] on span "Skip" at bounding box center [547, 124] width 15 height 7
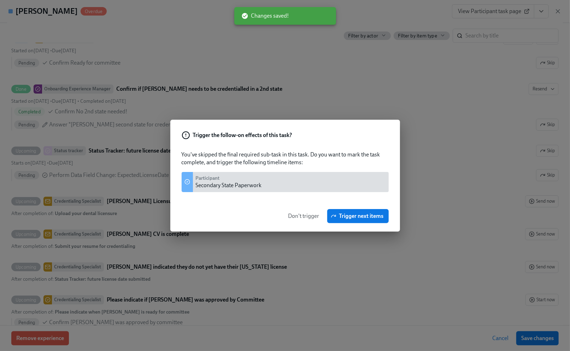
click at [301, 217] on span "Don't trigger" at bounding box center [303, 216] width 31 height 7
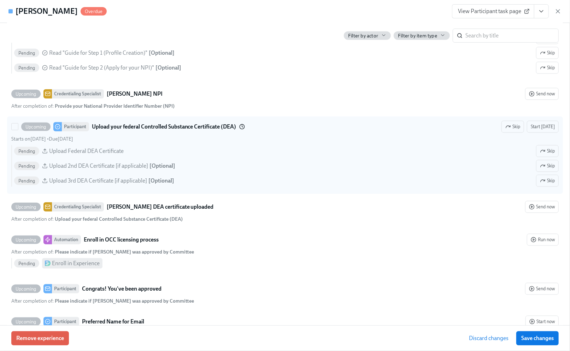
scroll to position [2136, 0]
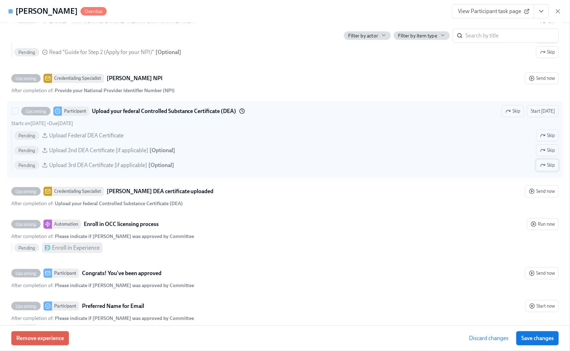
click at [540, 169] on span "Skip" at bounding box center [547, 165] width 15 height 7
click at [542, 154] on span "Skip" at bounding box center [547, 150] width 15 height 7
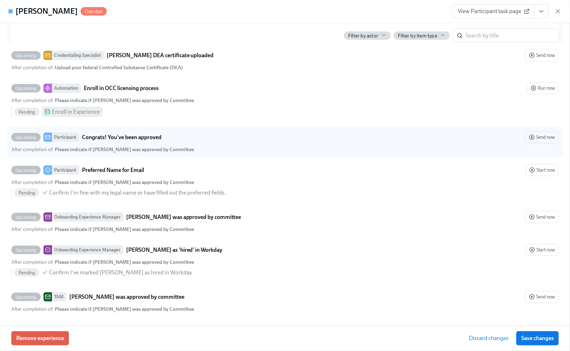
scroll to position [2299, 0]
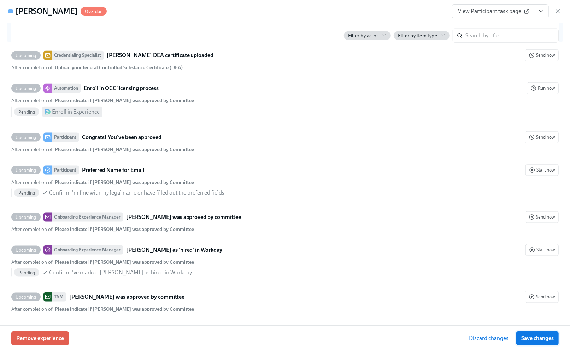
click at [538, 341] on span "Save changes" at bounding box center [537, 338] width 32 height 7
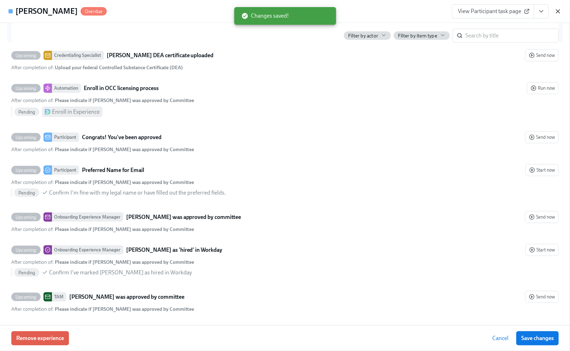
click at [558, 12] on icon "button" at bounding box center [558, 12] width 4 height 4
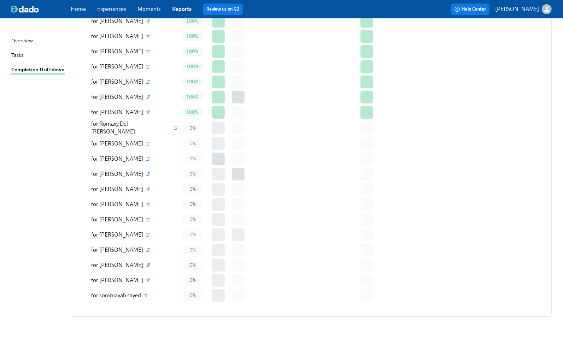
click at [151, 262] on button "button" at bounding box center [147, 265] width 6 height 6
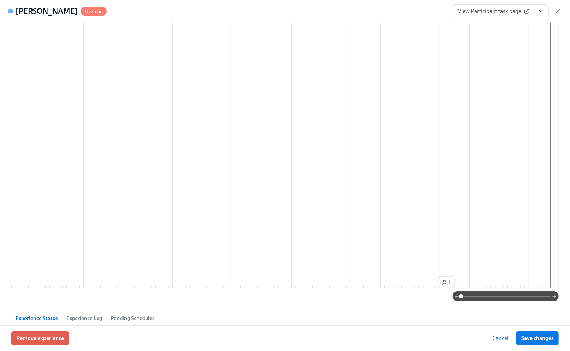
scroll to position [47, 0]
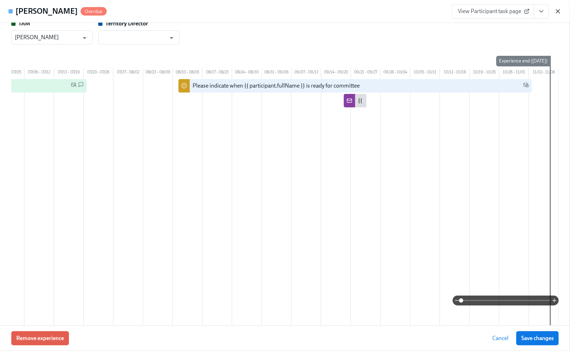
click at [558, 11] on icon "button" at bounding box center [558, 12] width 4 height 4
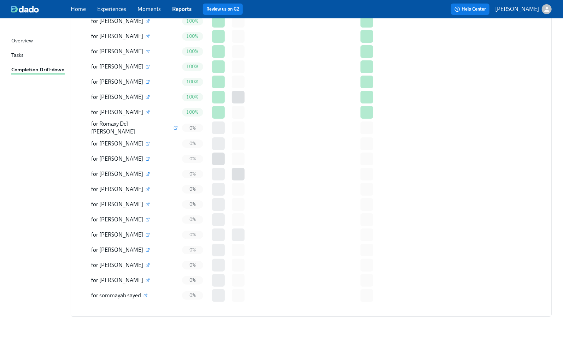
click at [150, 233] on icon "button" at bounding box center [148, 235] width 4 height 4
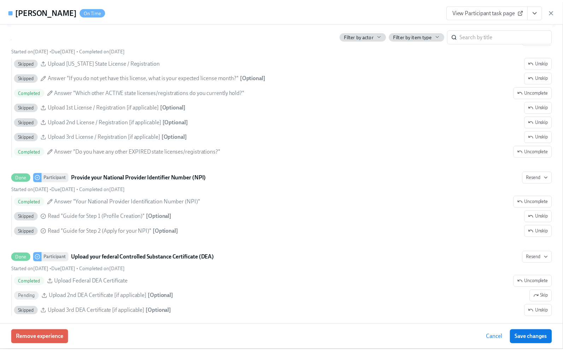
scroll to position [1366, 0]
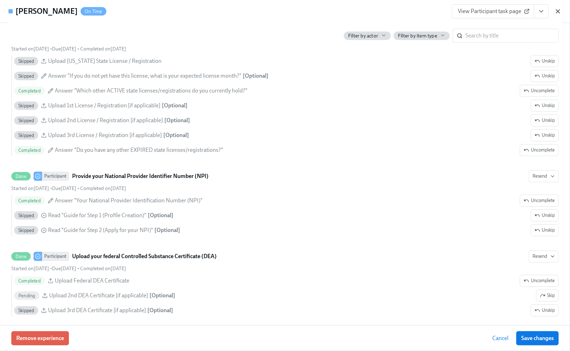
click at [554, 8] on icon "button" at bounding box center [557, 11] width 7 height 7
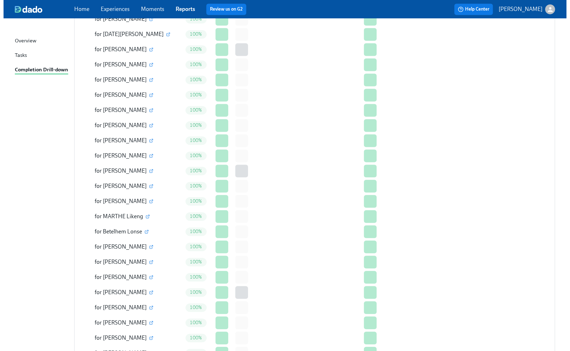
scroll to position [895, 0]
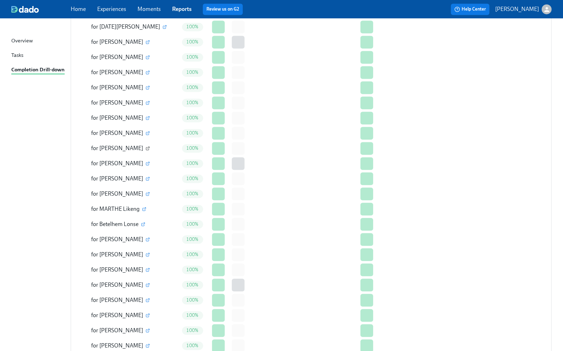
click at [150, 148] on icon "button" at bounding box center [148, 148] width 4 height 4
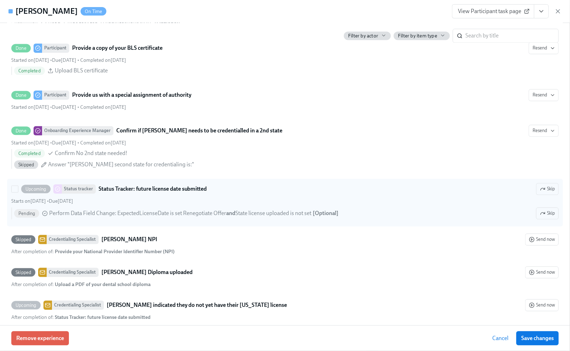
scroll to position [1036, 0]
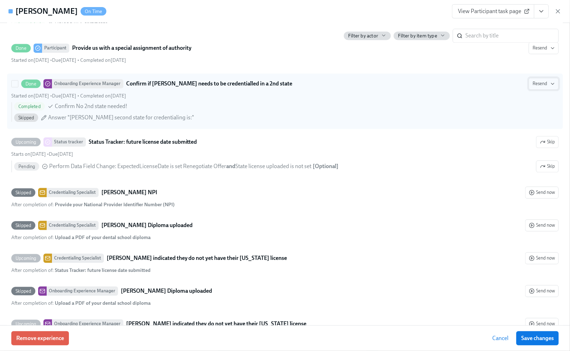
click at [532, 87] on span "Resend" at bounding box center [543, 83] width 22 height 7
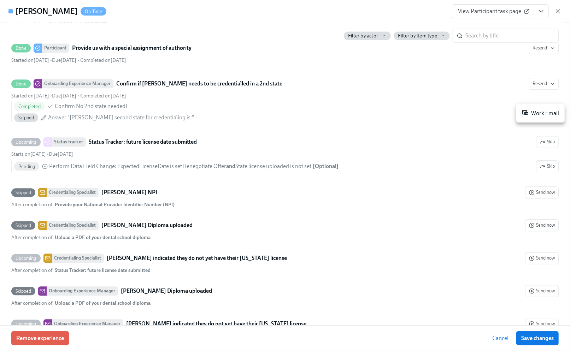
click at [565, 322] on div at bounding box center [285, 175] width 570 height 351
click at [540, 335] on span "Save changes" at bounding box center [537, 338] width 32 height 7
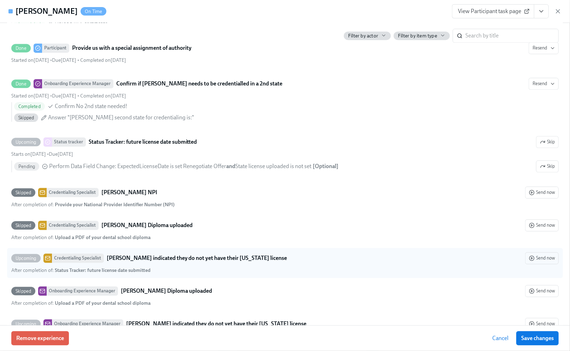
click at [437, 274] on div "Upcoming Credentialing Specialist [PERSON_NAME] indicated they do not yet have …" at bounding box center [284, 263] width 547 height 22
click at [18, 261] on input "Upcoming Credentialing Specialist [PERSON_NAME] indicated they do not yet have …" at bounding box center [15, 258] width 6 height 6
checkbox input "true"
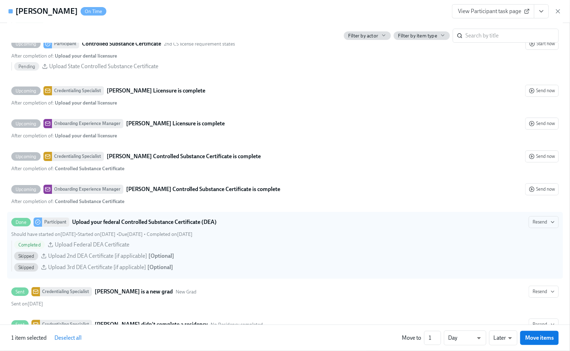
scroll to position [1648, 0]
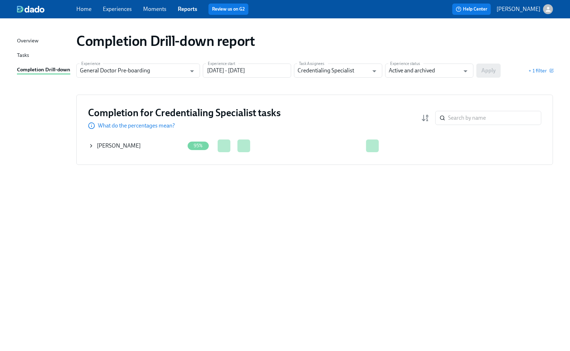
click at [91, 146] on icon at bounding box center [90, 145] width 1 height 3
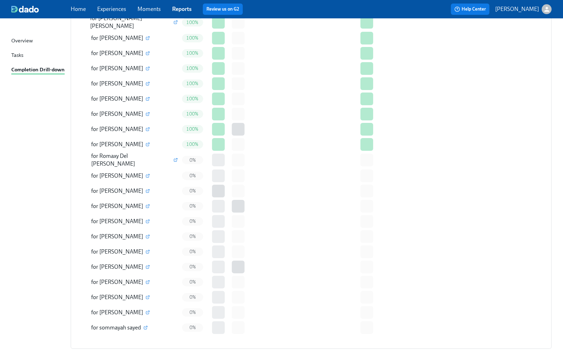
scroll to position [1648, 0]
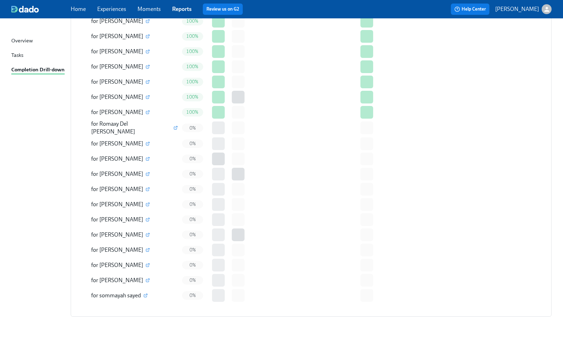
click at [359, 233] on td at bounding box center [356, 234] width 5 height 15
